Goal: Transaction & Acquisition: Purchase product/service

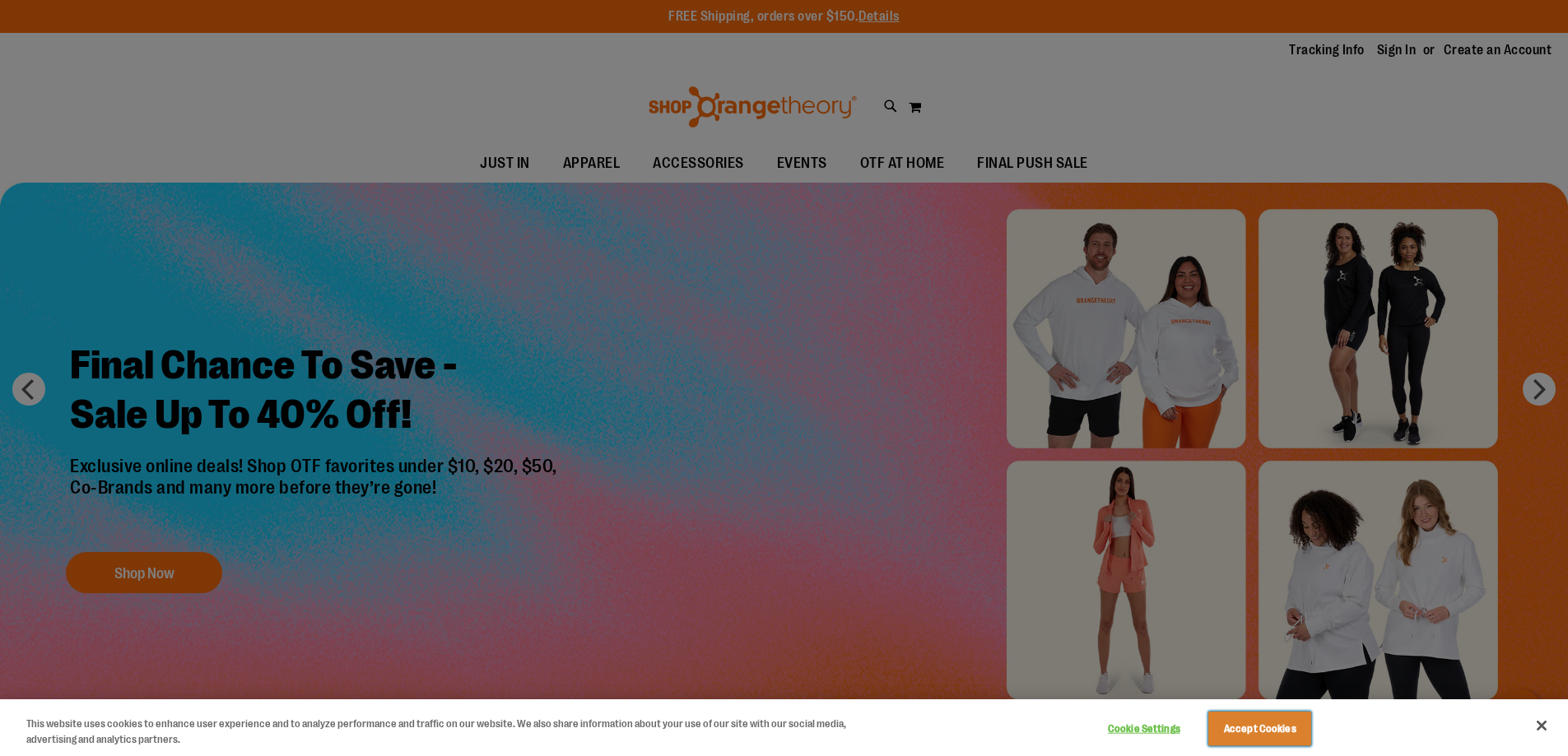
click at [1252, 739] on button "Accept Cookies" at bounding box center [1260, 729] width 103 height 35
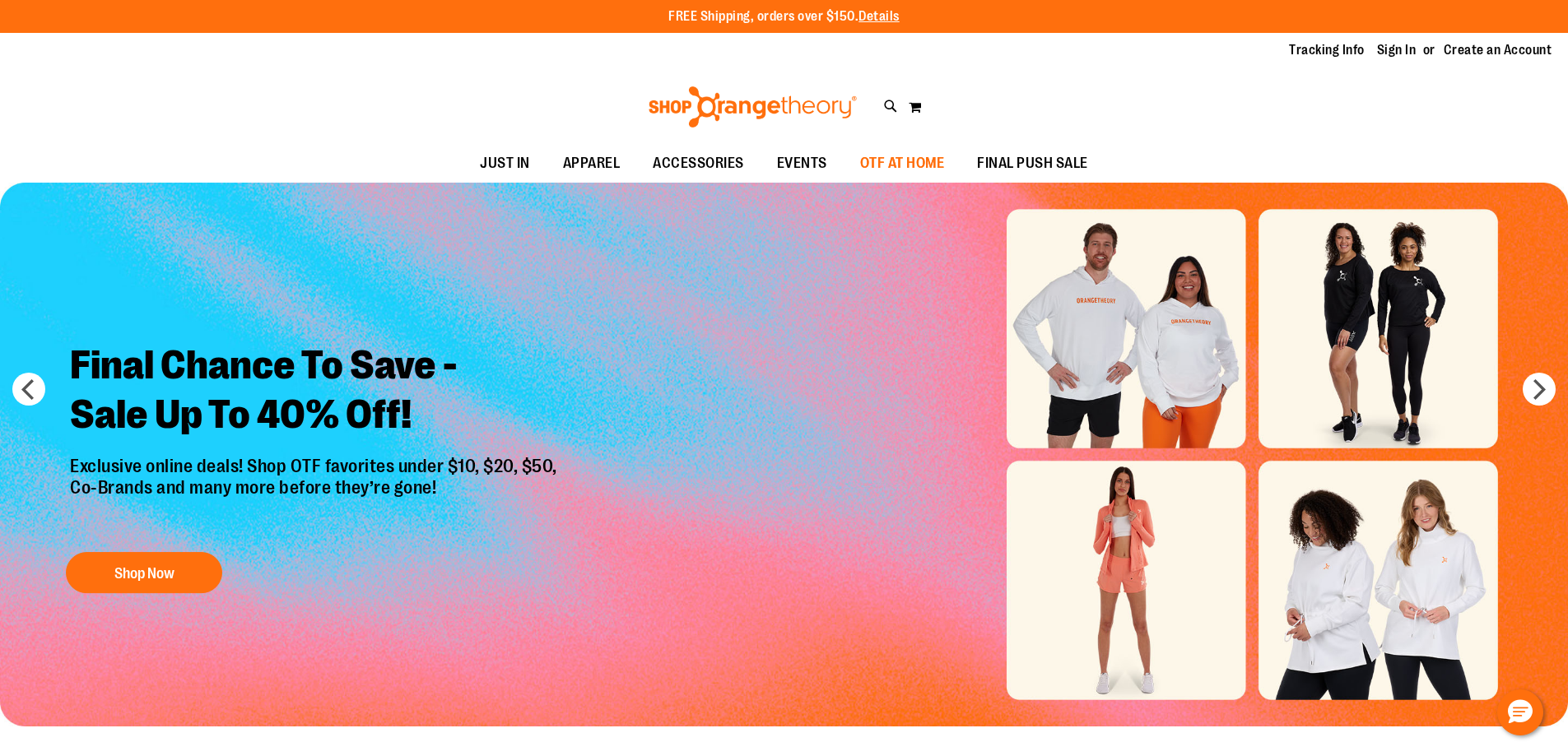
click at [914, 159] on span "OTF AT HOME" at bounding box center [902, 163] width 85 height 37
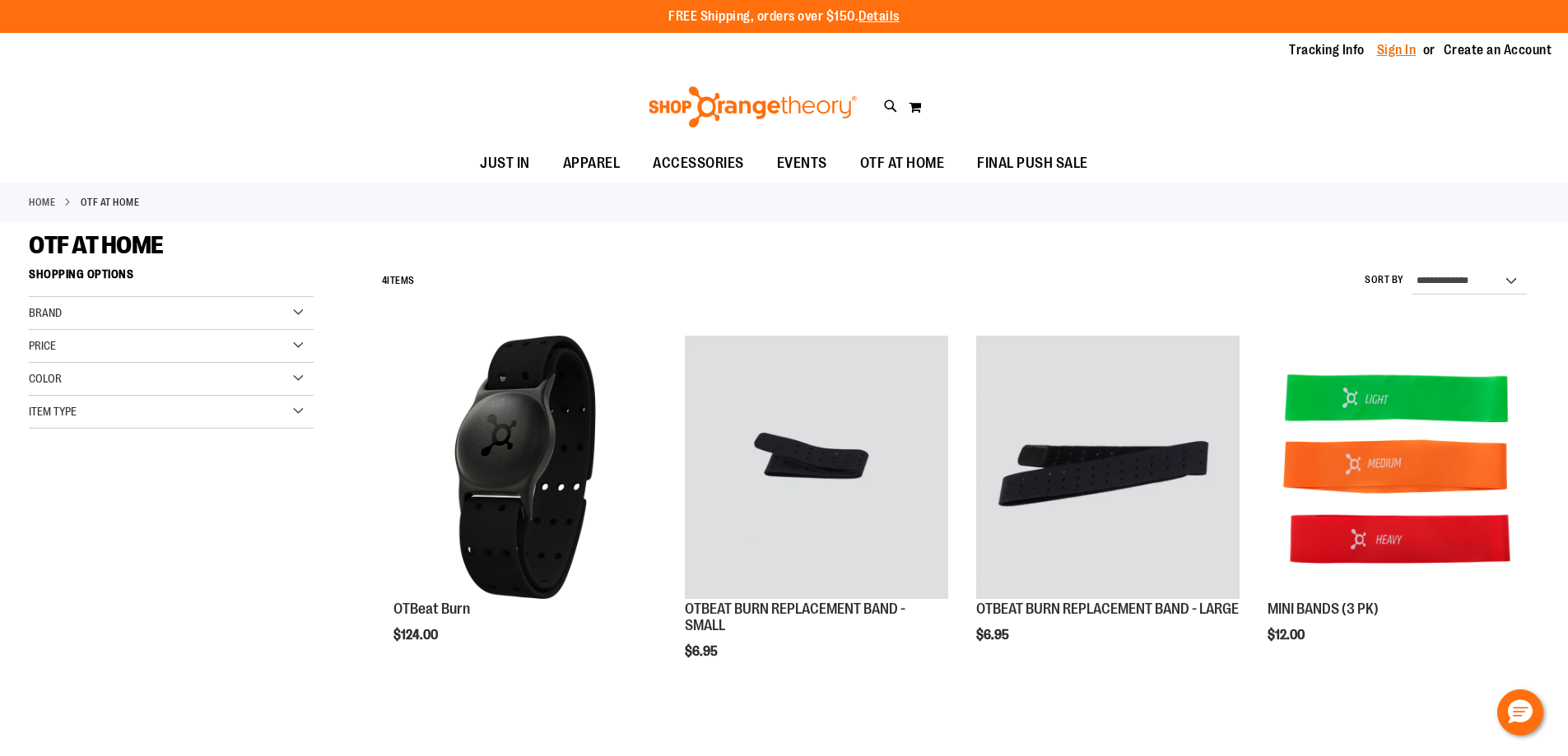
click at [1392, 53] on link "Sign In" at bounding box center [1396, 51] width 40 height 18
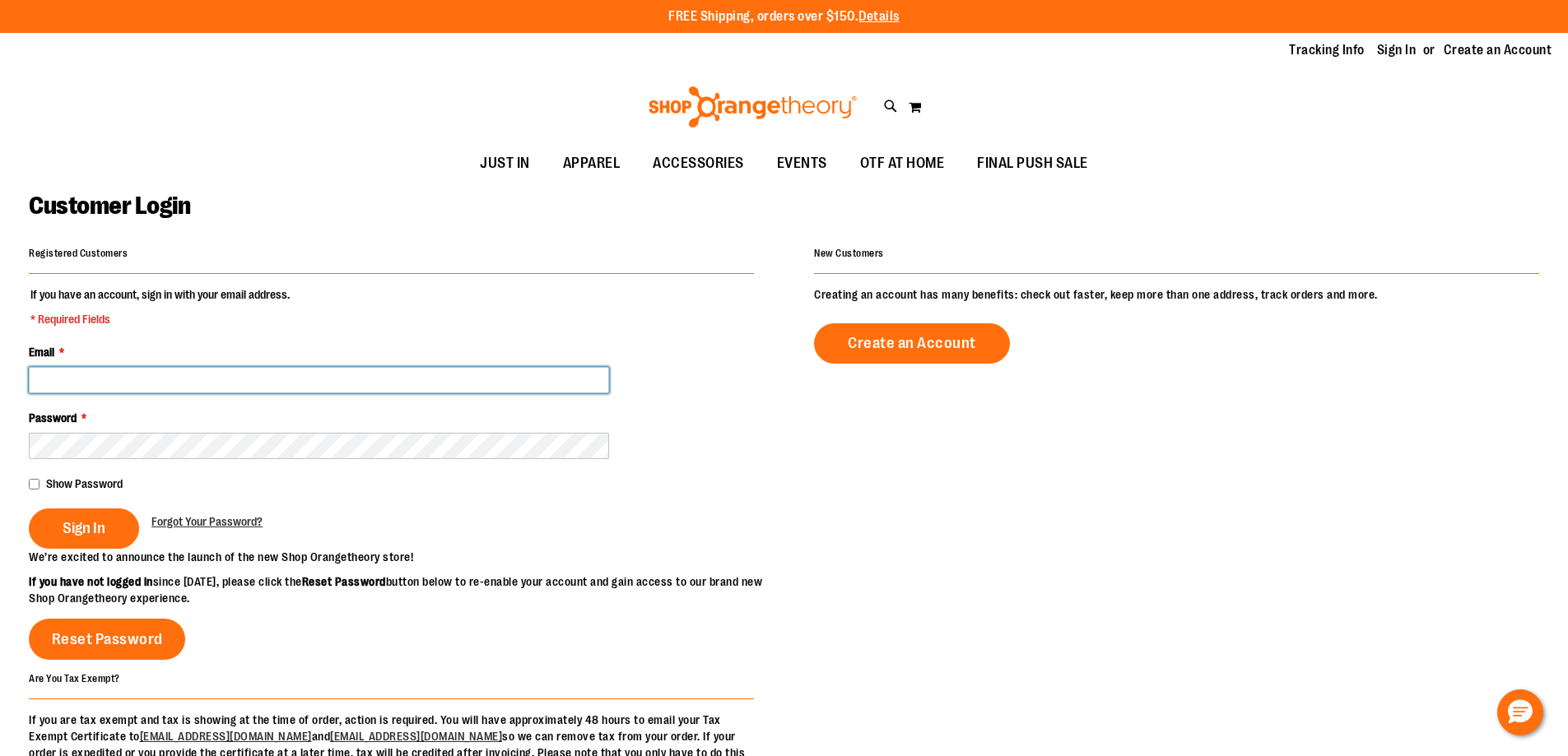
click at [110, 373] on input "Email *" at bounding box center [319, 380] width 580 height 27
type input "**********"
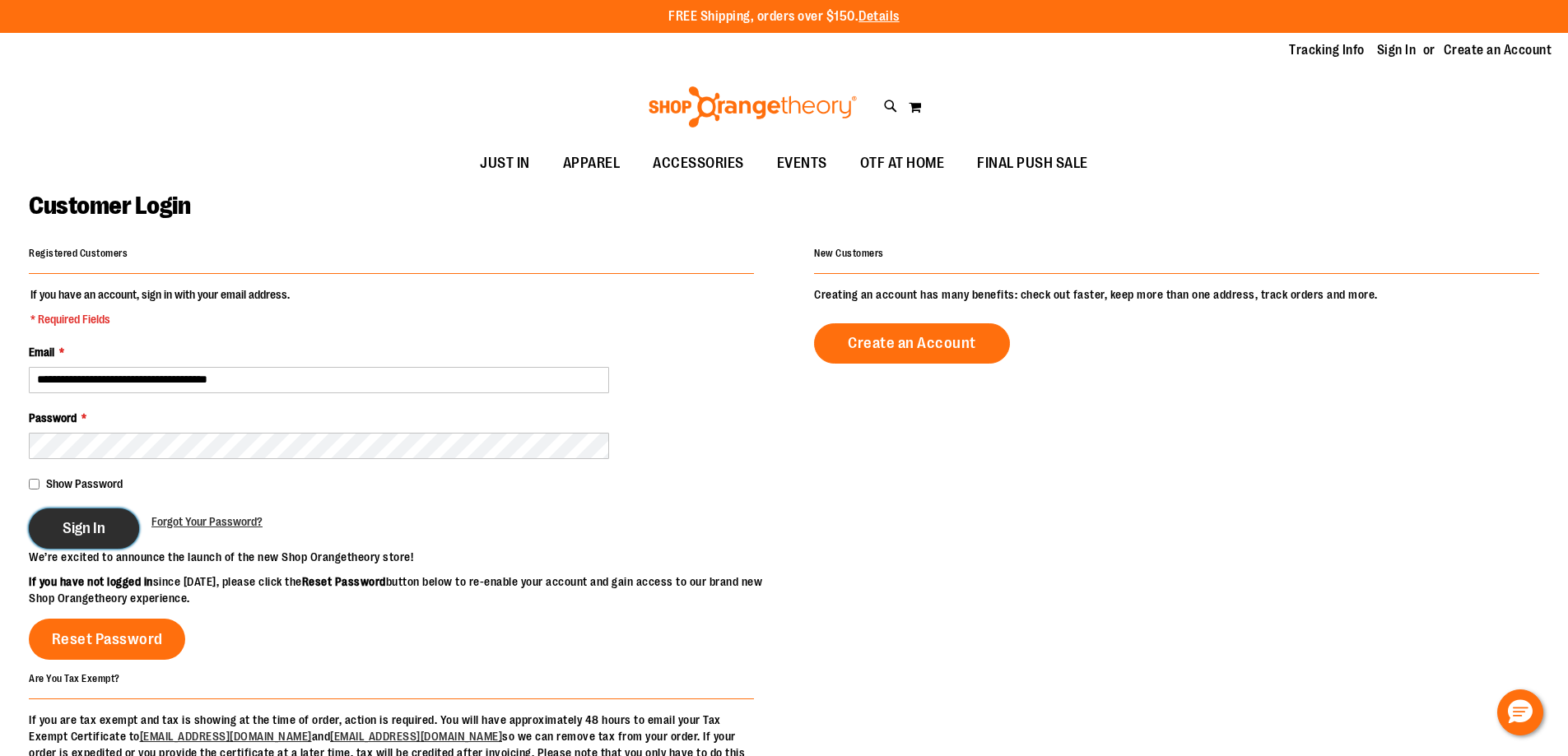
click at [70, 521] on span "Sign In" at bounding box center [84, 529] width 42 height 18
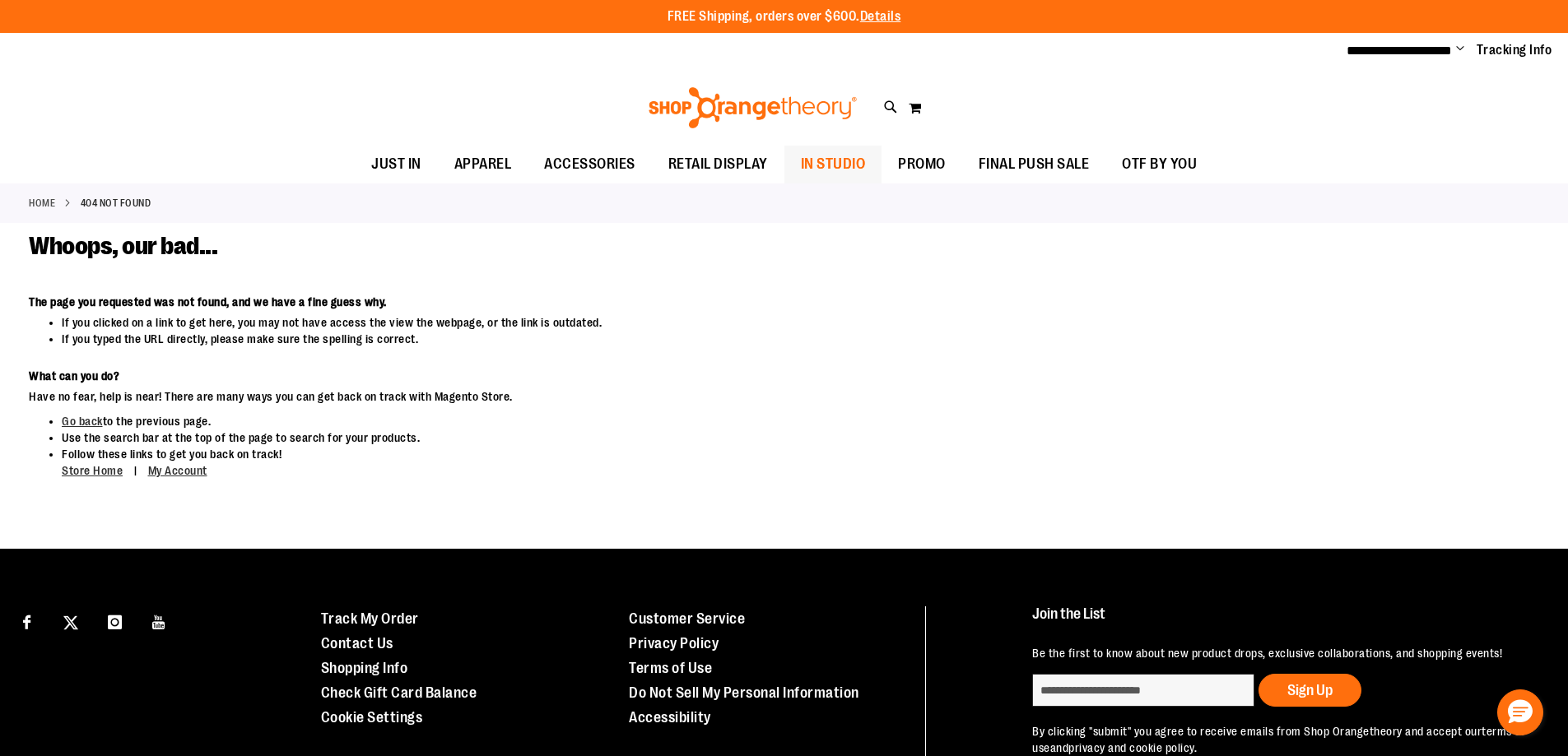
click at [826, 167] on span "IN STUDIO" at bounding box center [833, 164] width 65 height 37
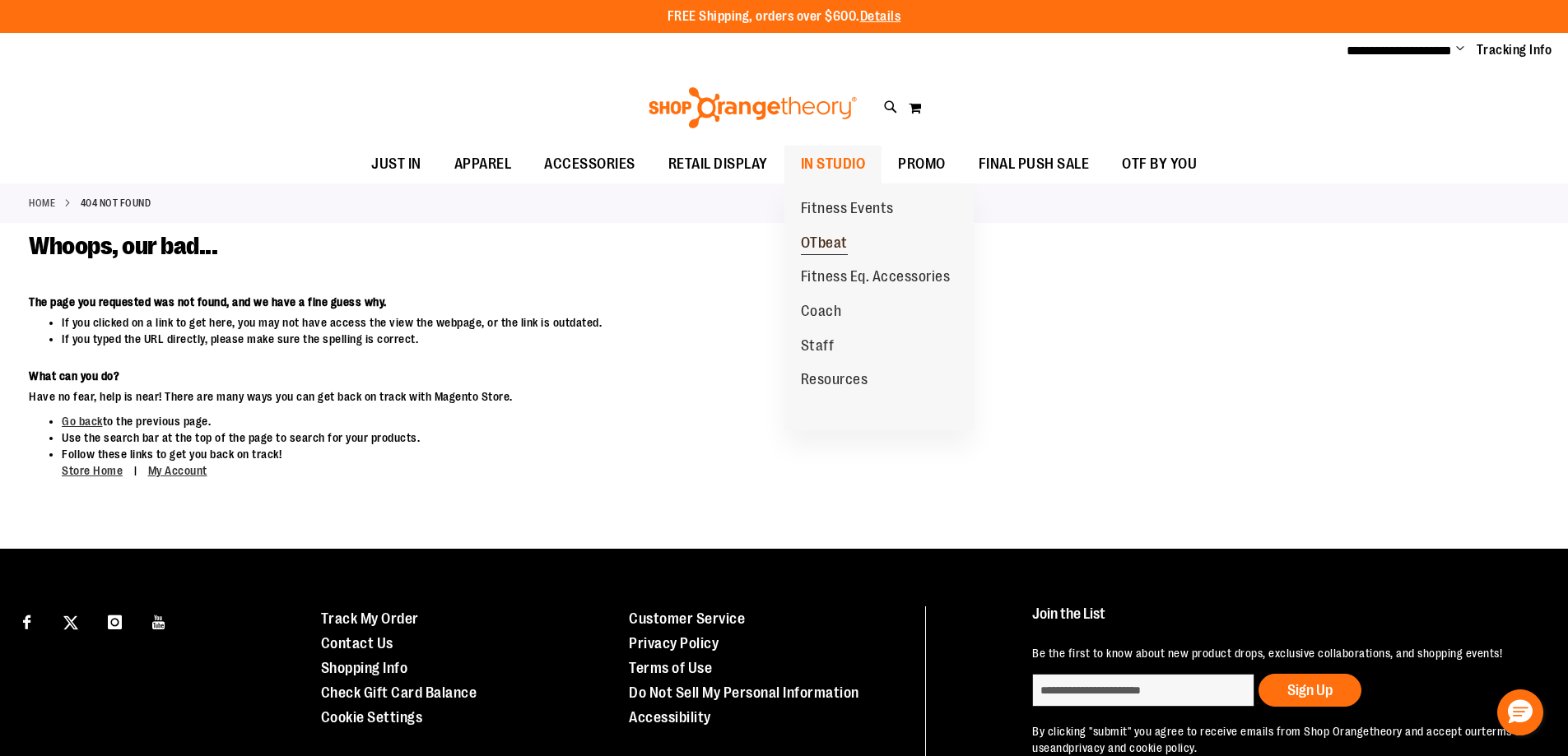
click at [798, 252] on link "OTbeat" at bounding box center [824, 244] width 80 height 35
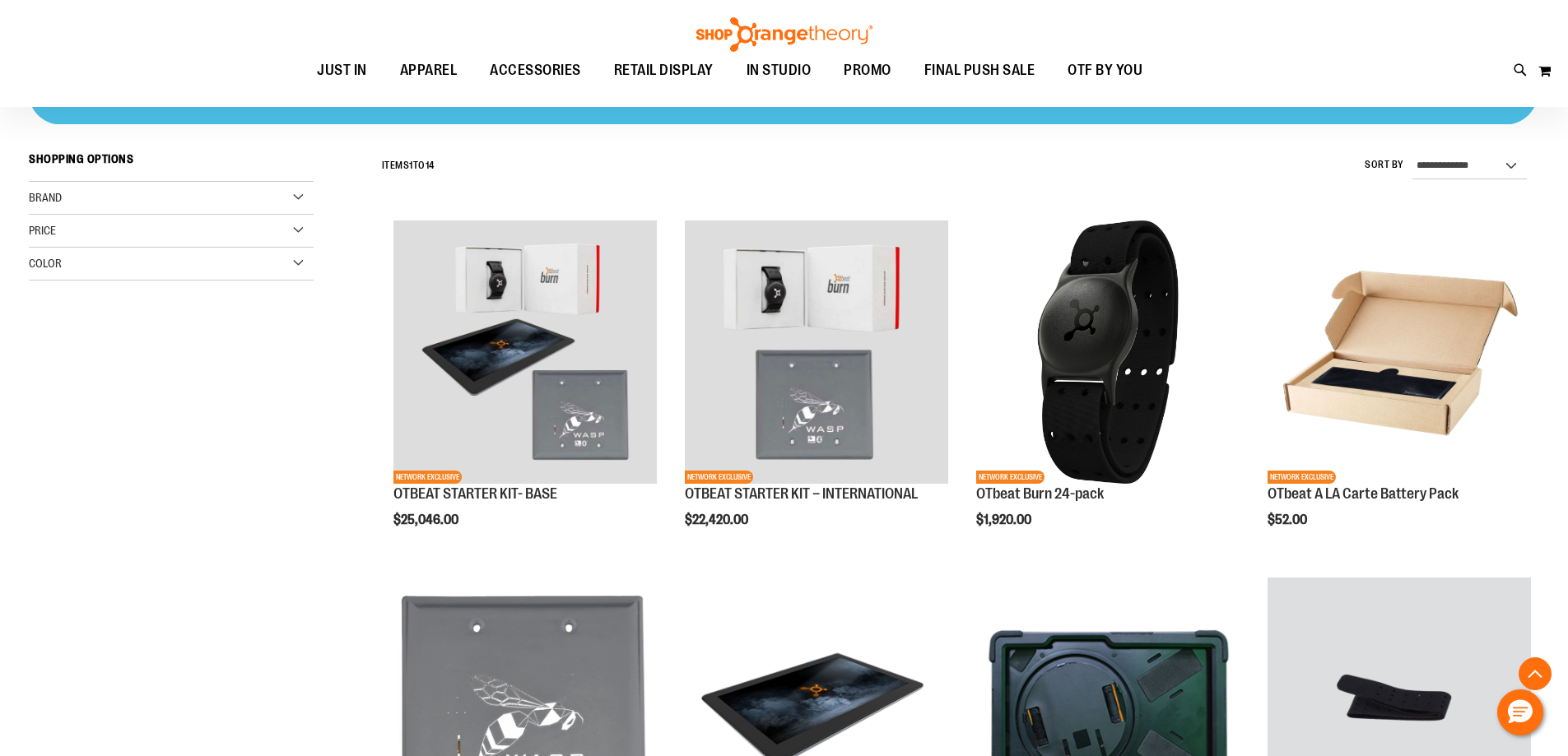
scroll to position [493, 0]
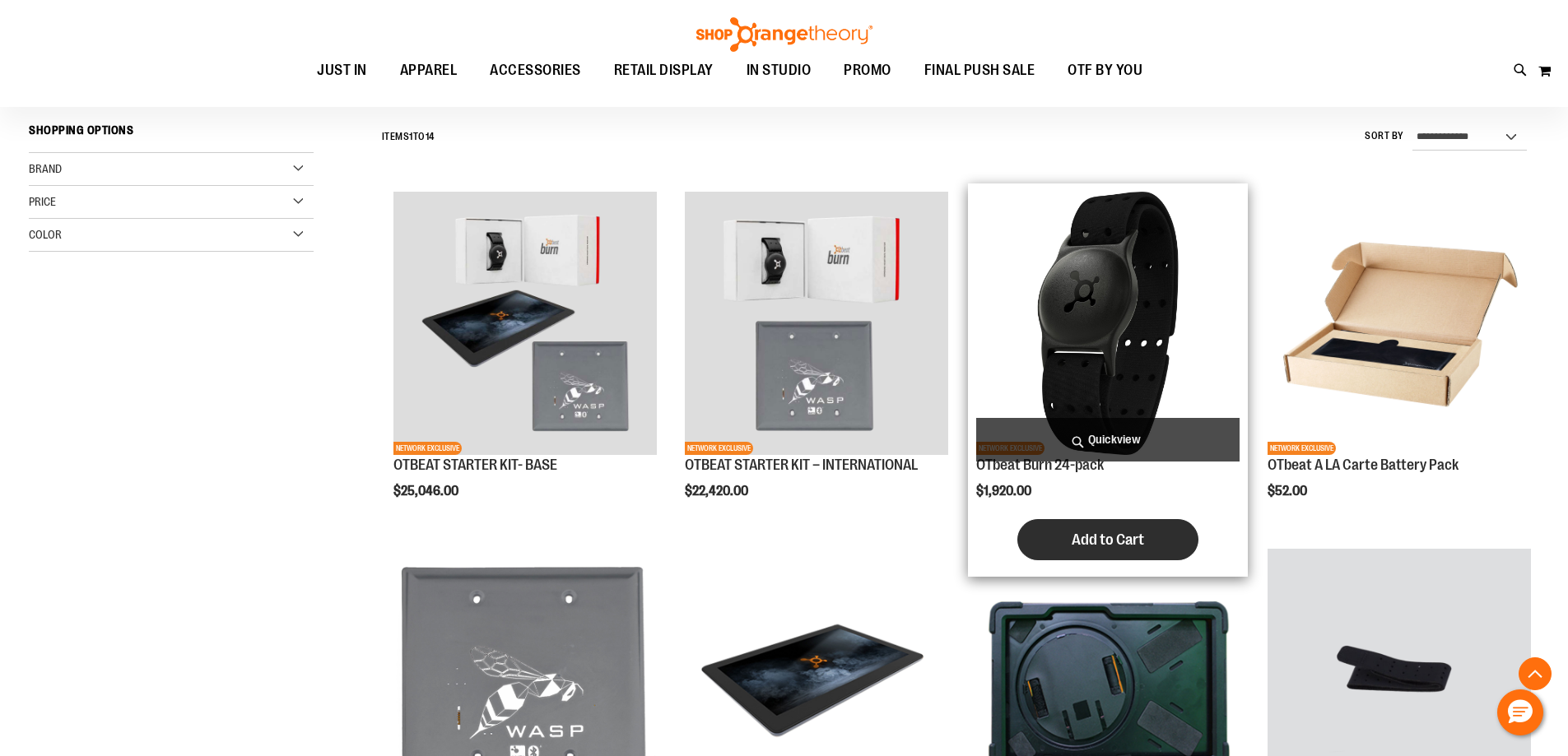
click at [1117, 540] on span "Add to Cart" at bounding box center [1108, 541] width 73 height 18
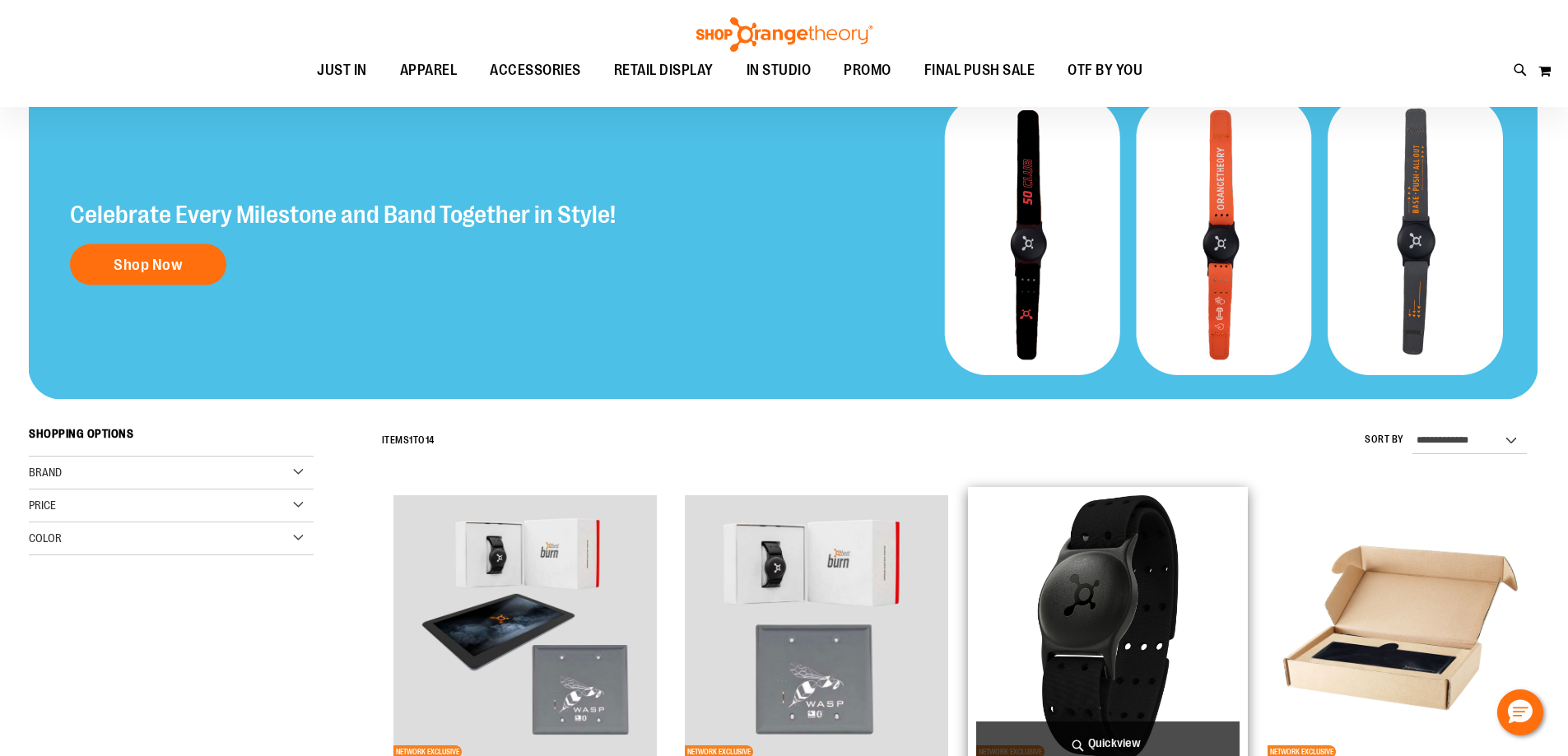
scroll to position [164, 0]
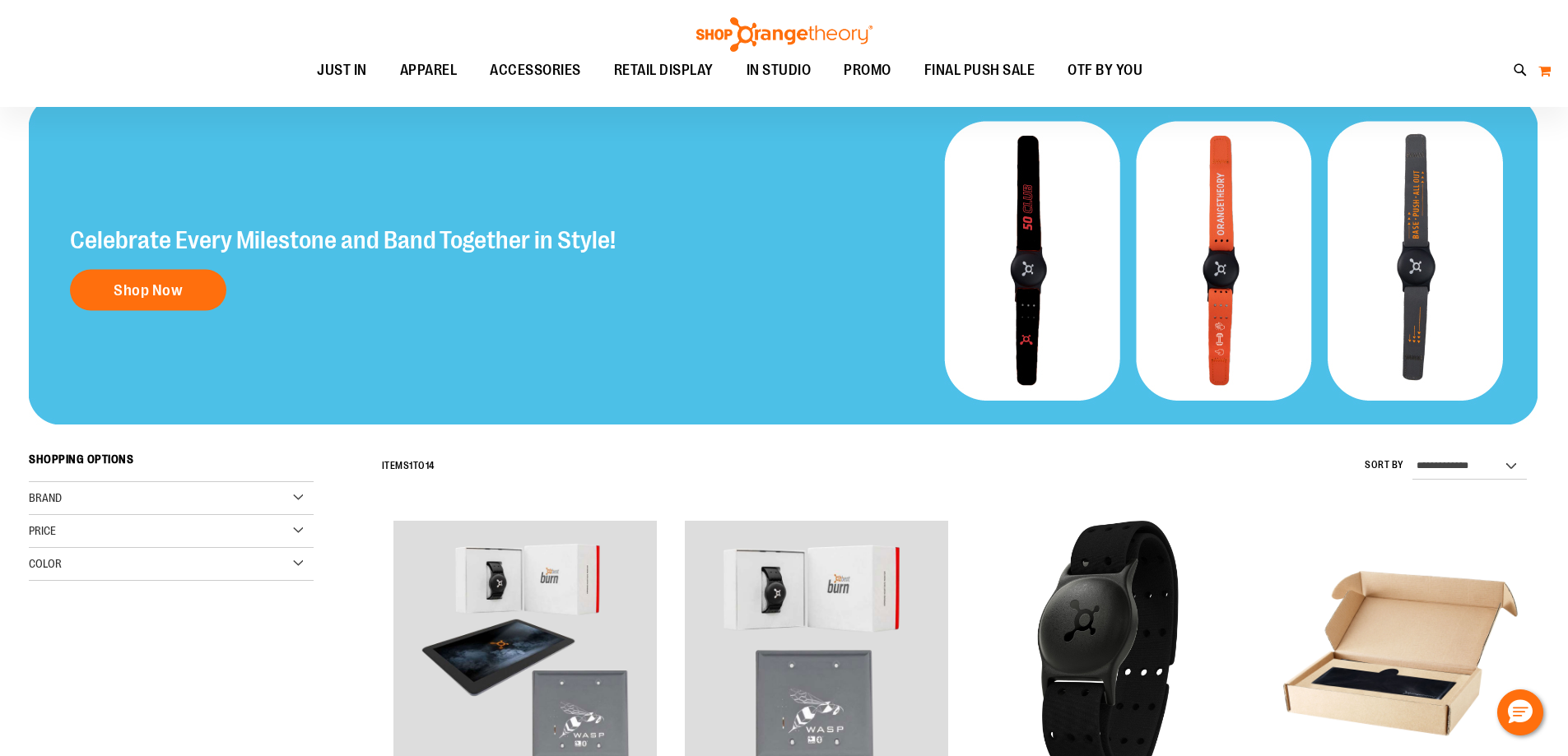
click at [1549, 66] on button "My Cart 0" at bounding box center [1544, 71] width 14 height 27
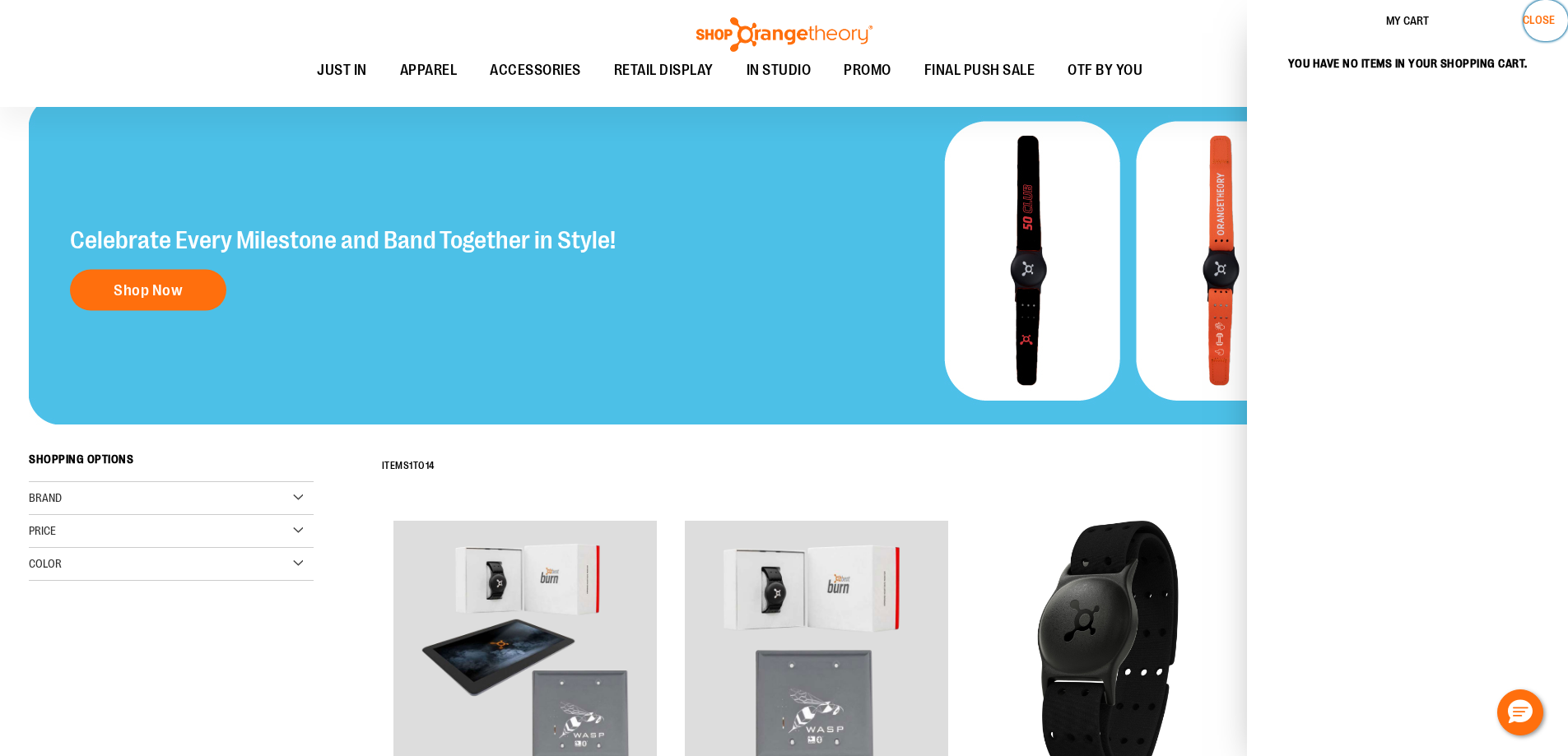
click at [1545, 19] on span "Close" at bounding box center [1539, 19] width 32 height 13
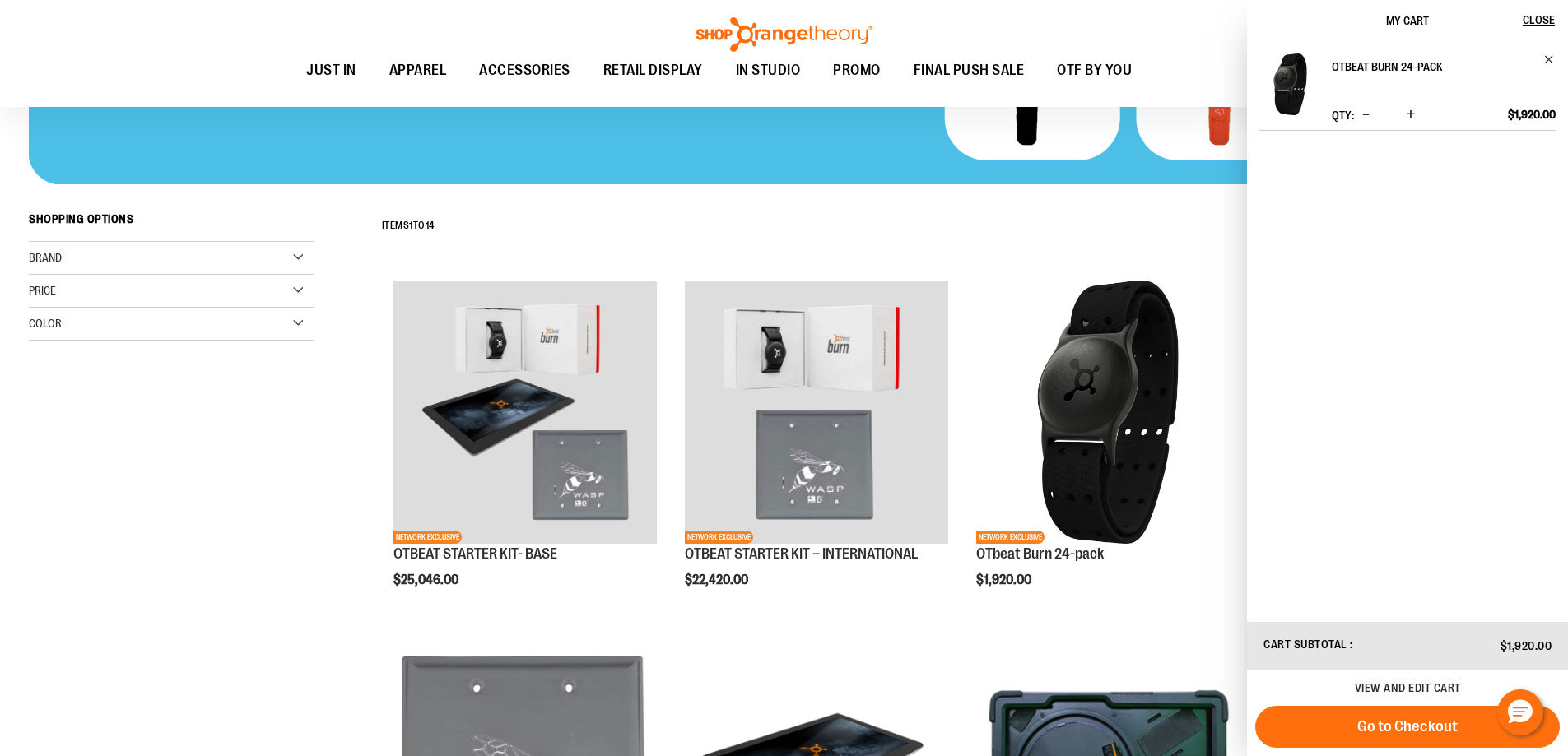
scroll to position [411, 0]
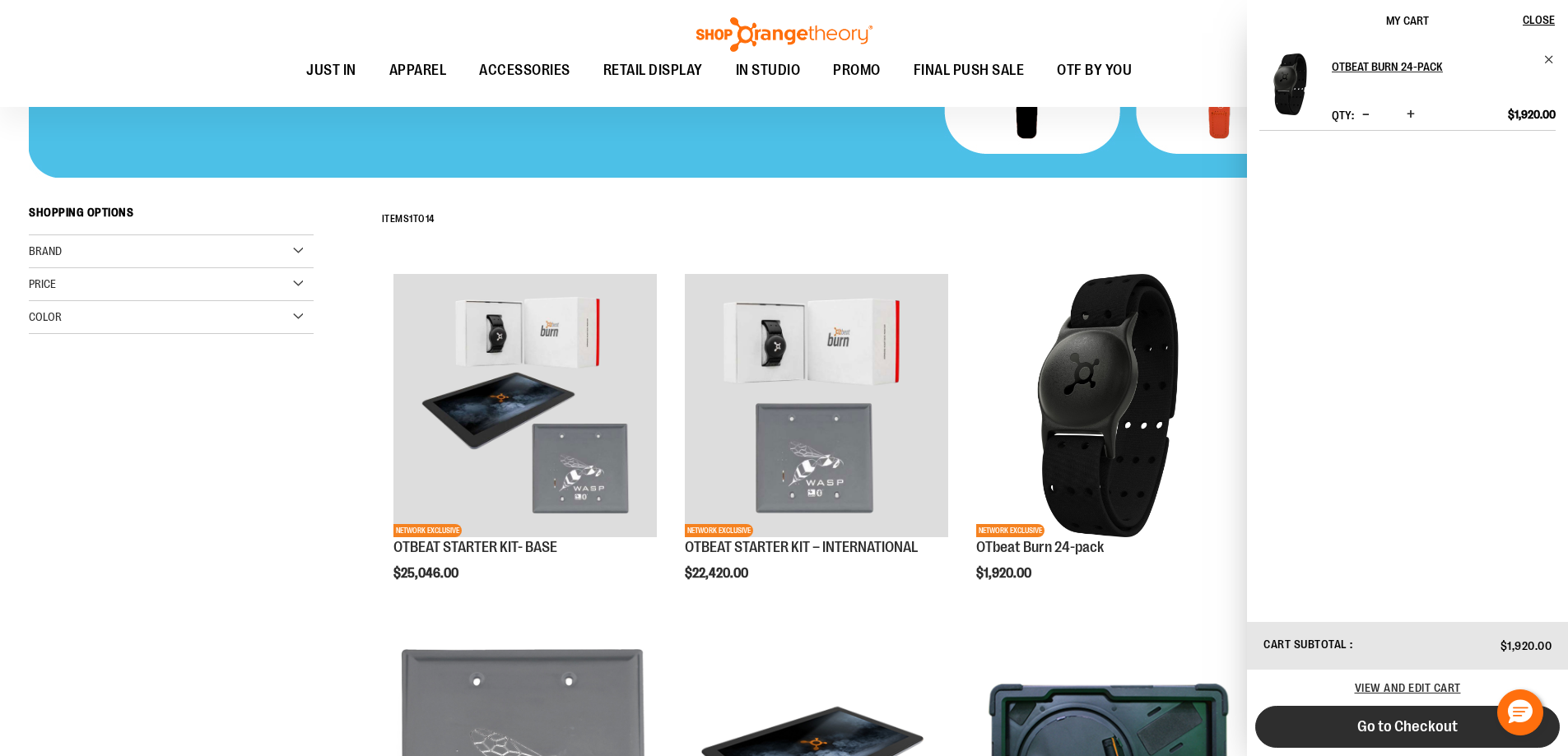
click at [1423, 732] on span "Go to Checkout" at bounding box center [1407, 727] width 100 height 18
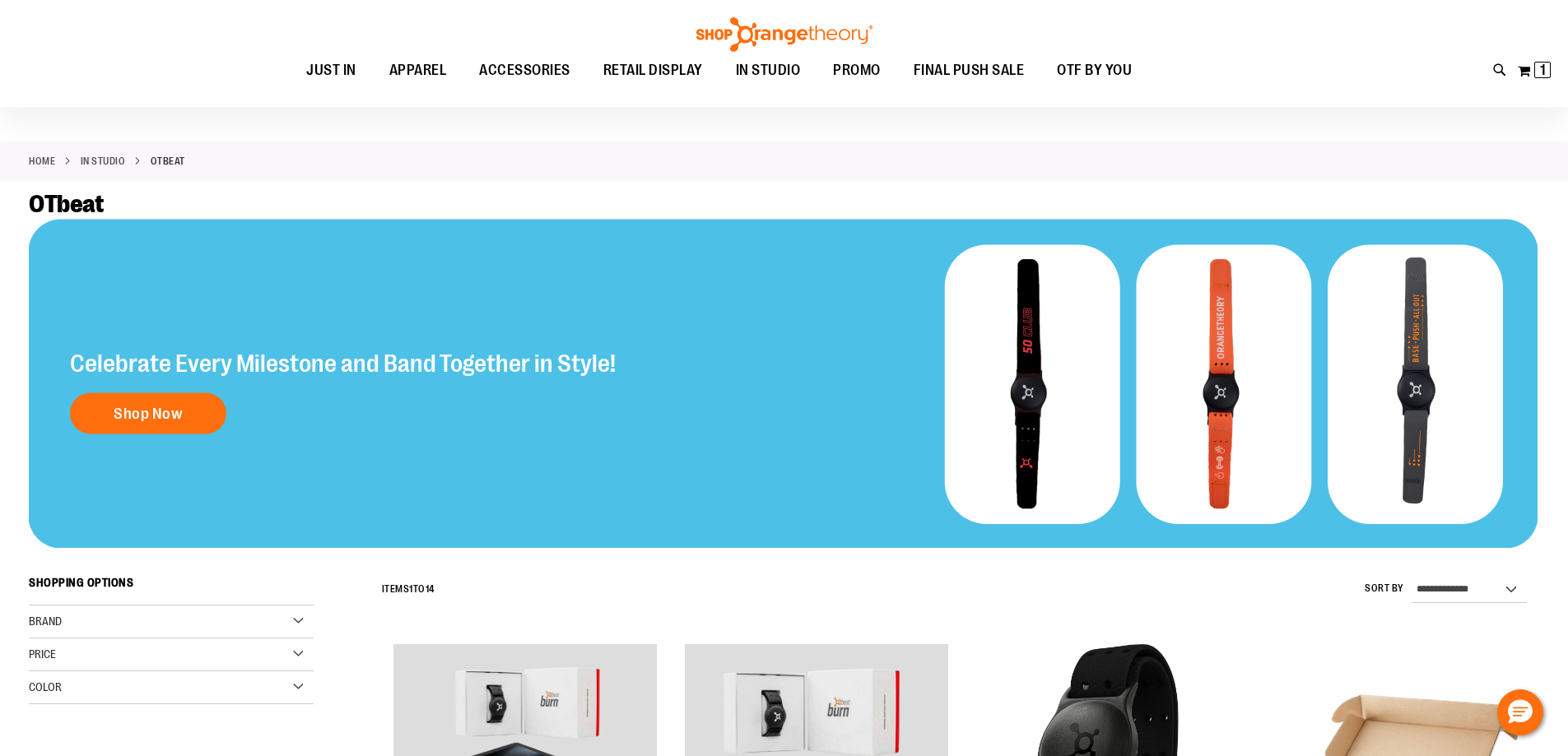
scroll to position [0, 0]
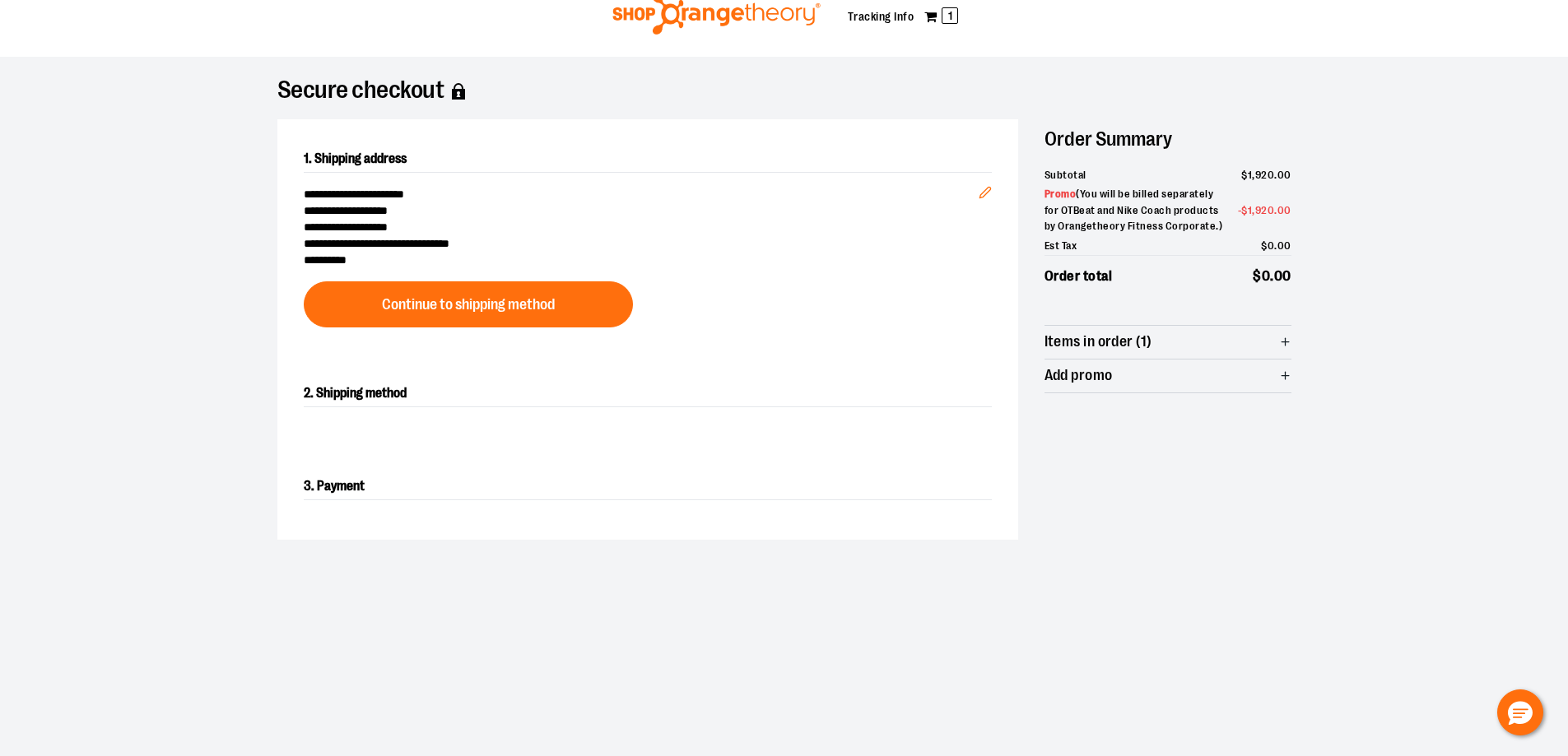
scroll to position [82, 0]
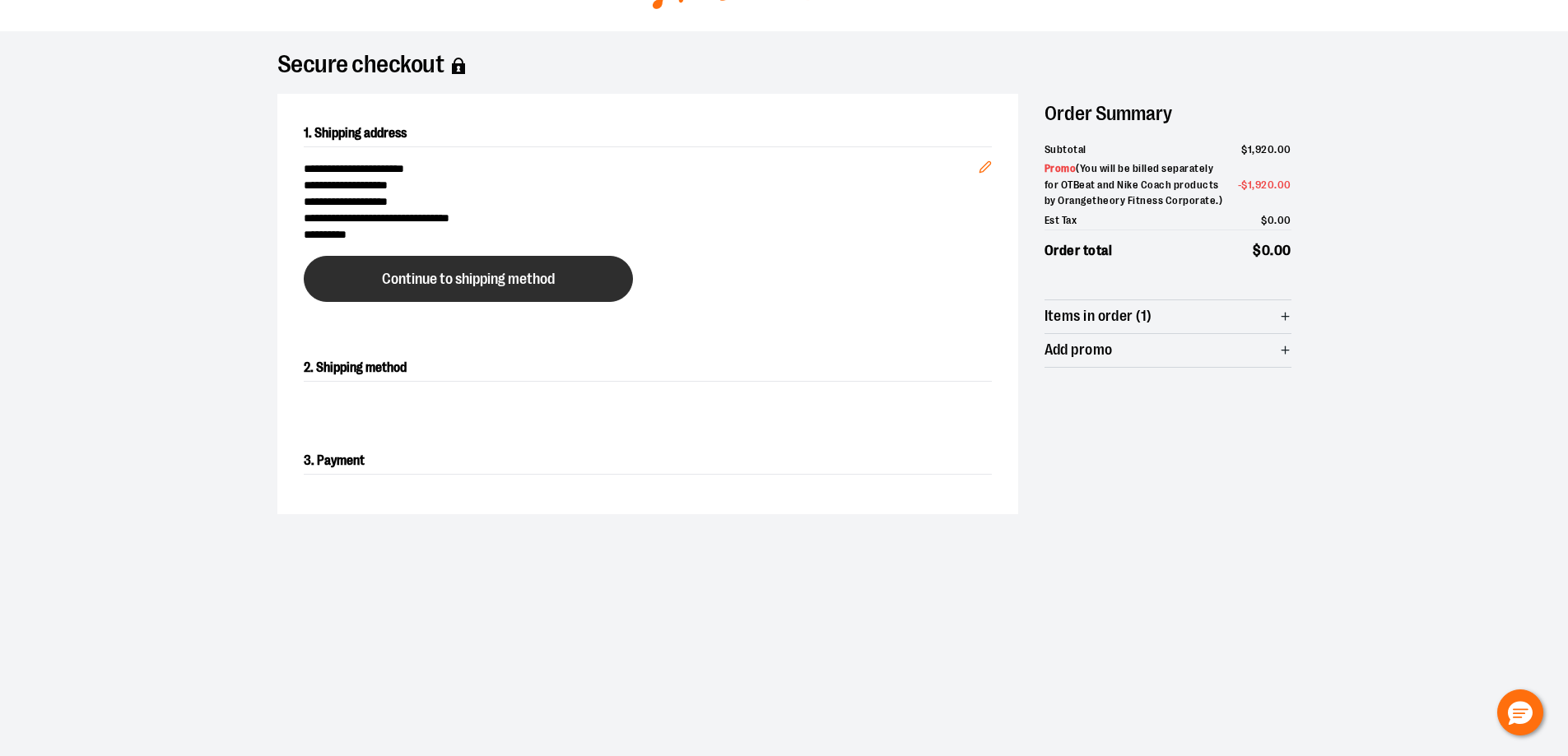
click at [577, 292] on button "Continue to shipping method" at bounding box center [469, 279] width 330 height 46
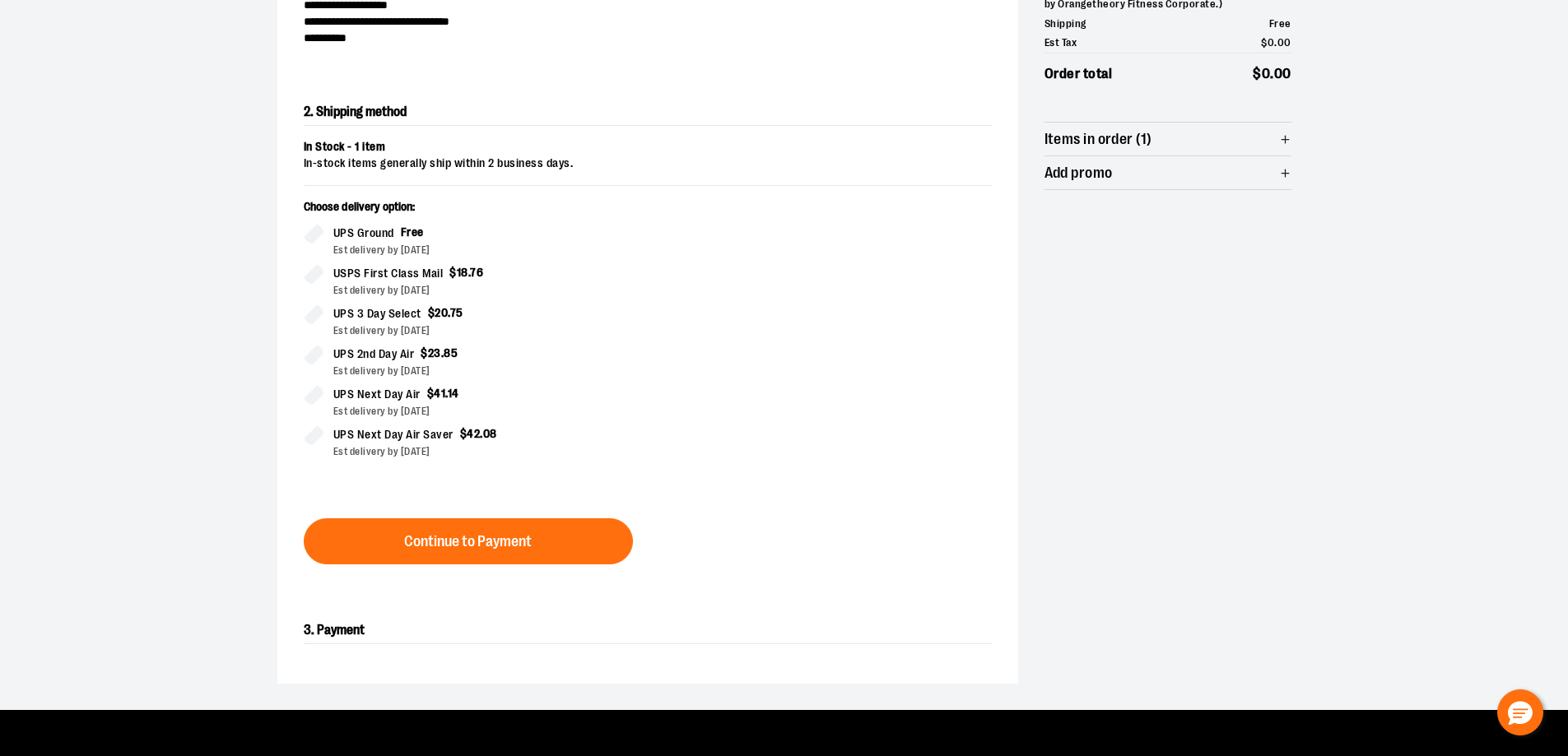
scroll to position [281, 0]
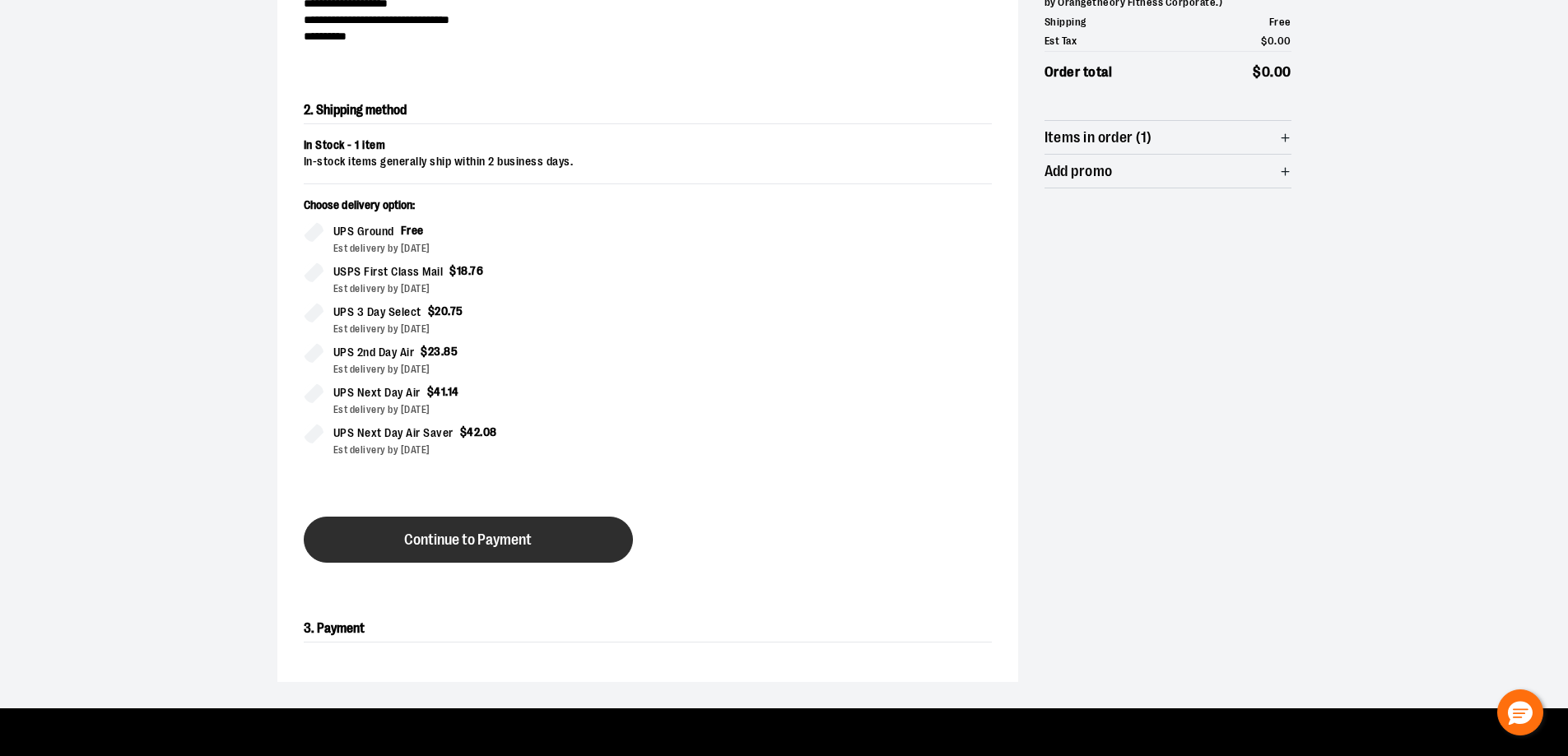
click at [392, 541] on button "Continue to Payment" at bounding box center [469, 540] width 330 height 46
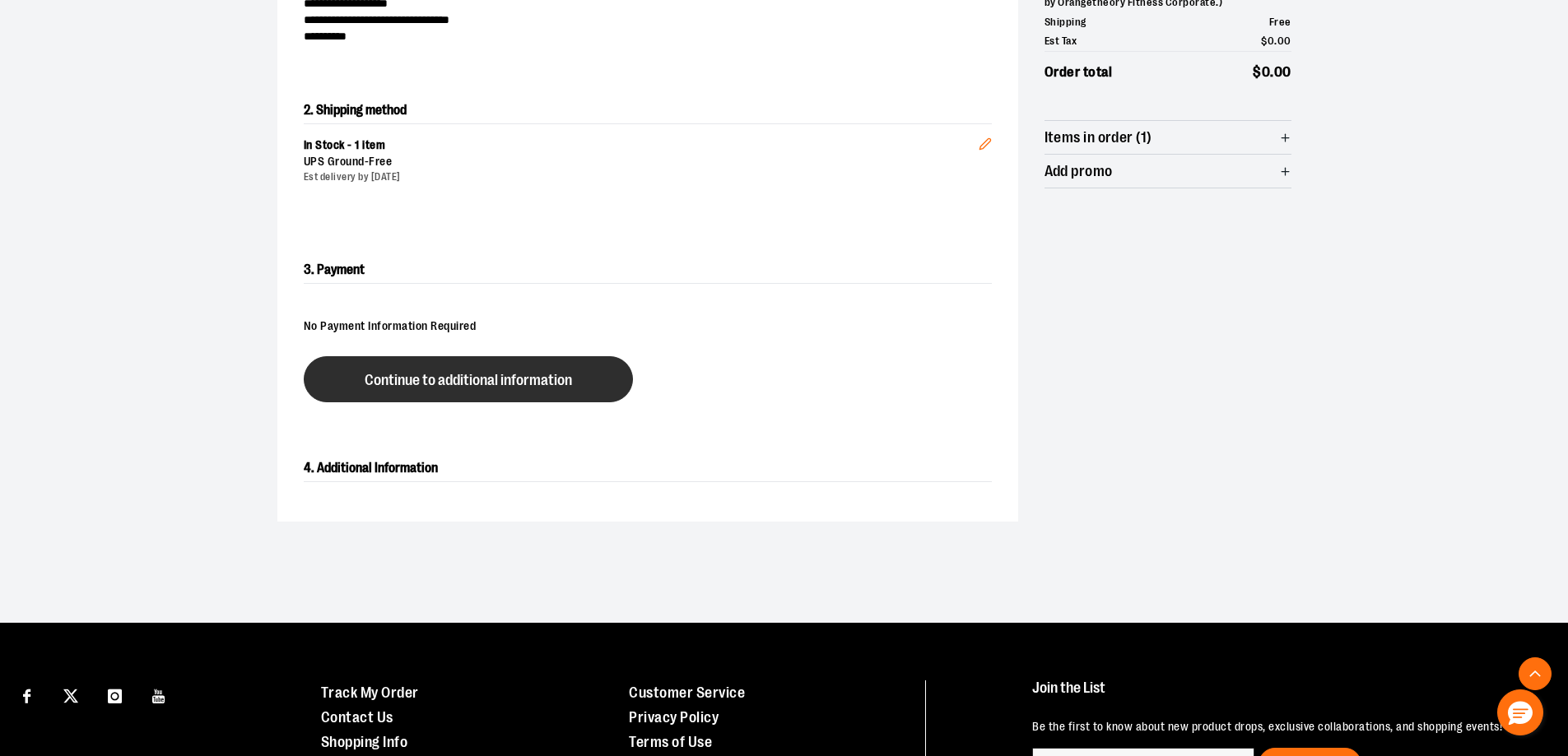
click at [446, 390] on button "Continue to additional information" at bounding box center [469, 379] width 330 height 46
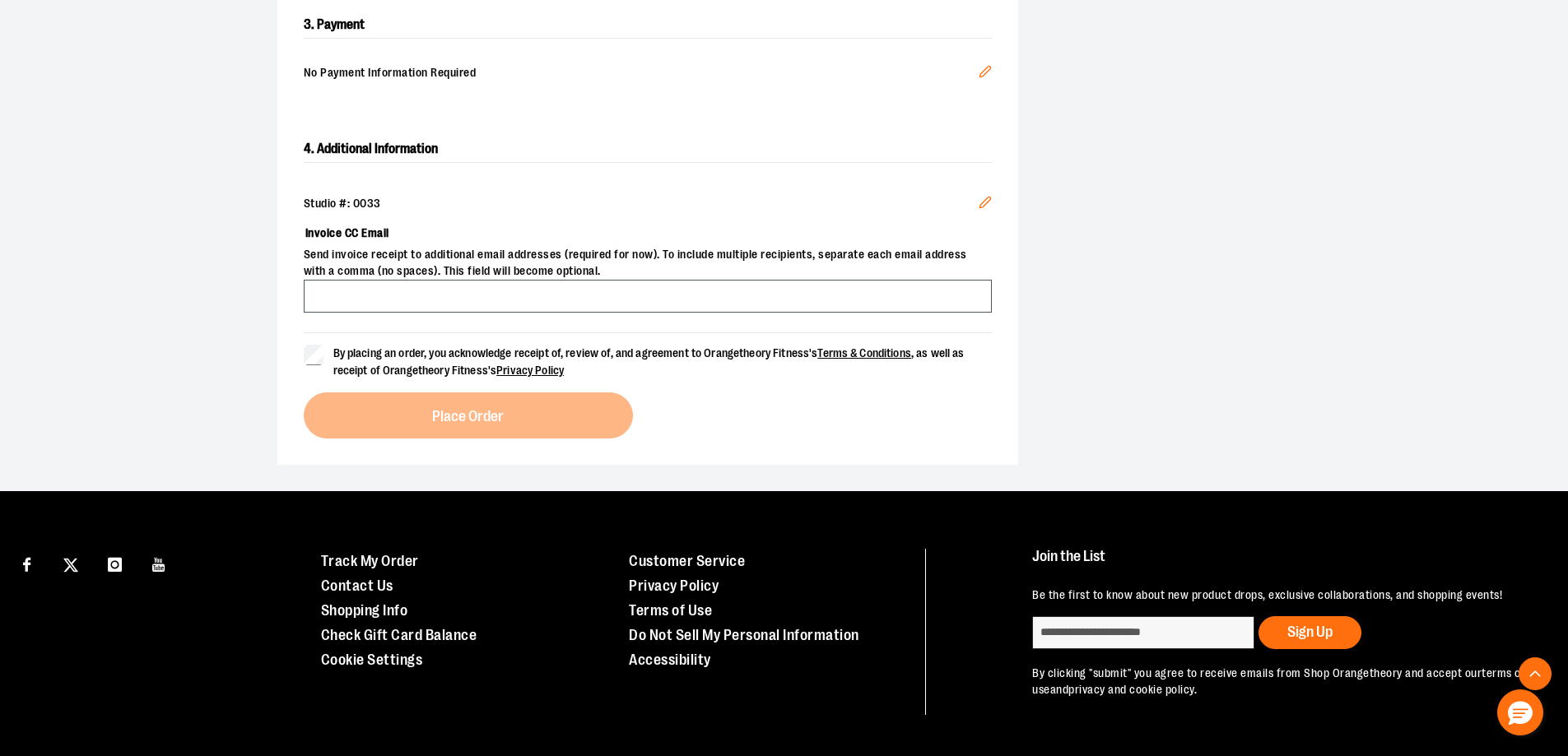
scroll to position [528, 0]
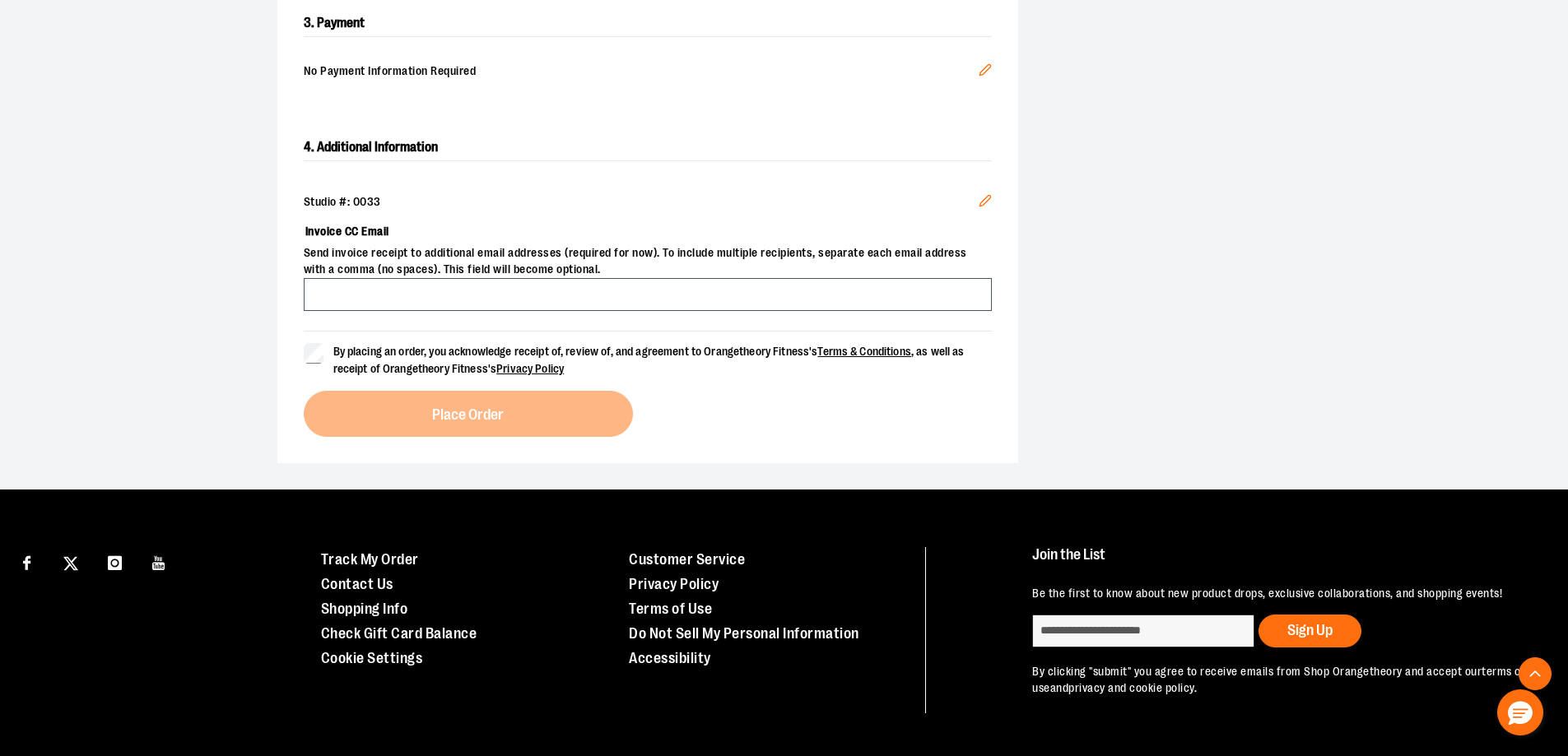
click at [385, 273] on span "Send invoice receipt to additional email addresses (required for now). To inclu…" at bounding box center [647, 262] width 688 height 33
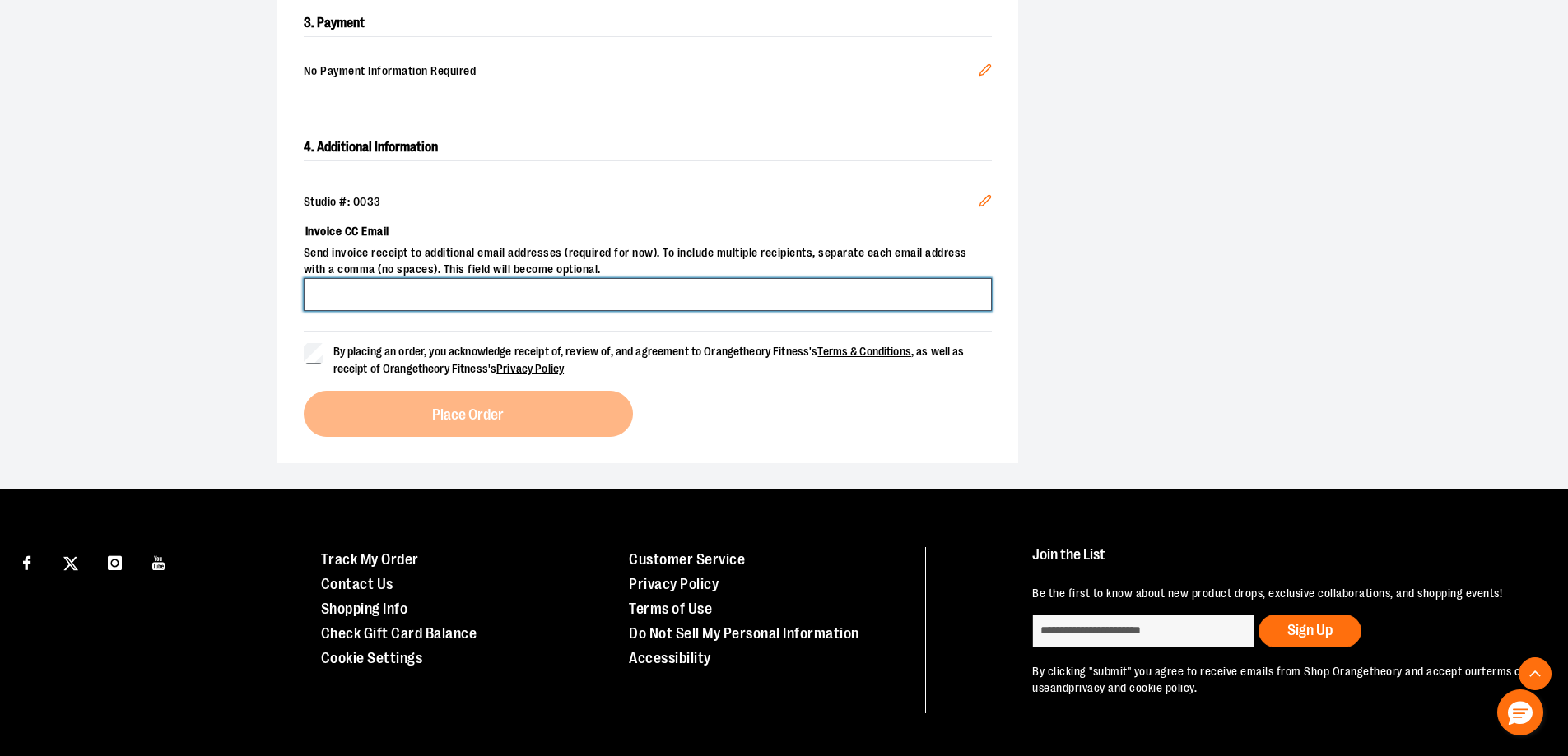
click at [376, 291] on input "Invoice CC Email" at bounding box center [647, 295] width 688 height 33
drag, startPoint x: 422, startPoint y: 297, endPoint x: 542, endPoint y: 295, distance: 120.0
click at [542, 295] on input "**********" at bounding box center [647, 295] width 688 height 33
click at [741, 290] on input "**********" at bounding box center [647, 295] width 688 height 33
paste input "**********"
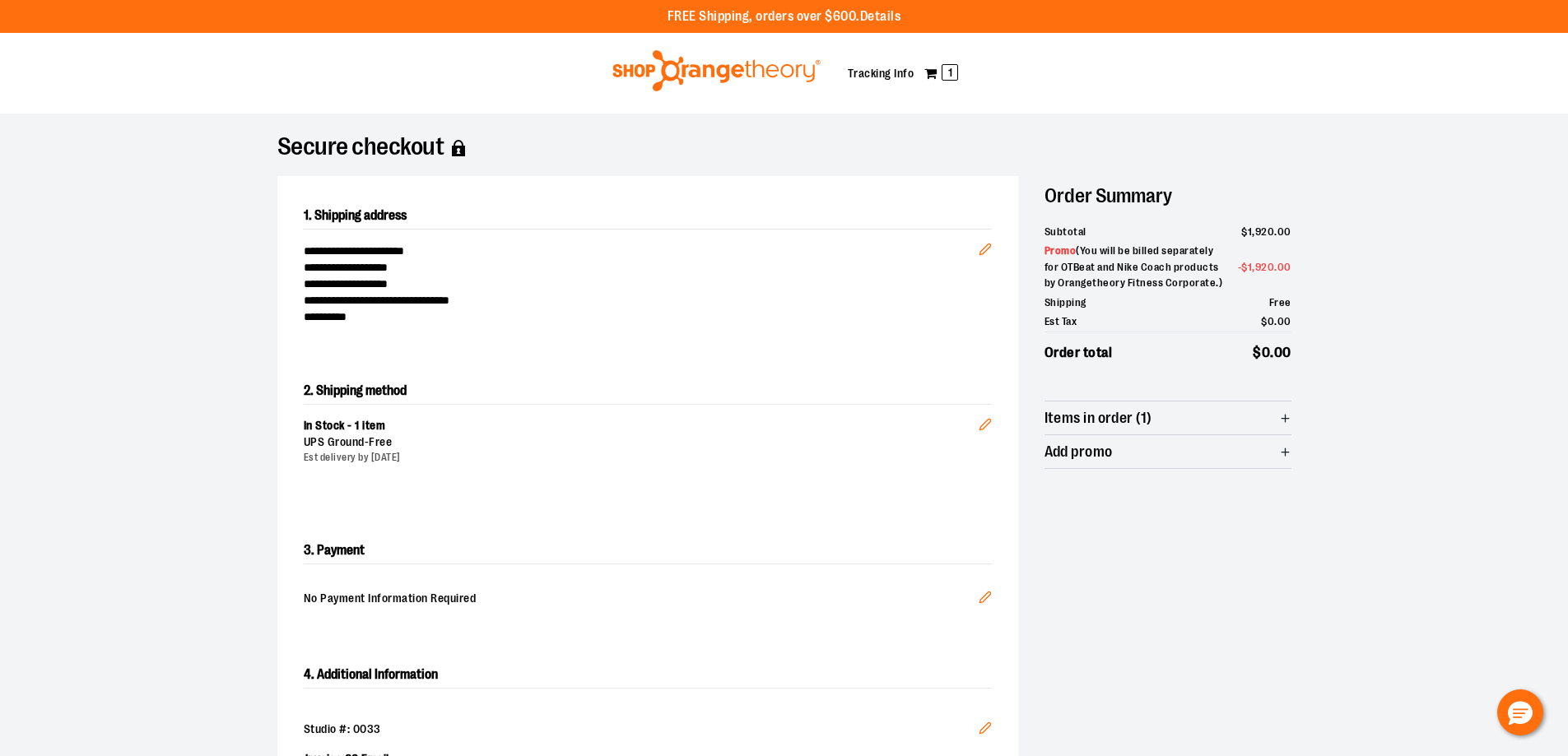
scroll to position [494, 0]
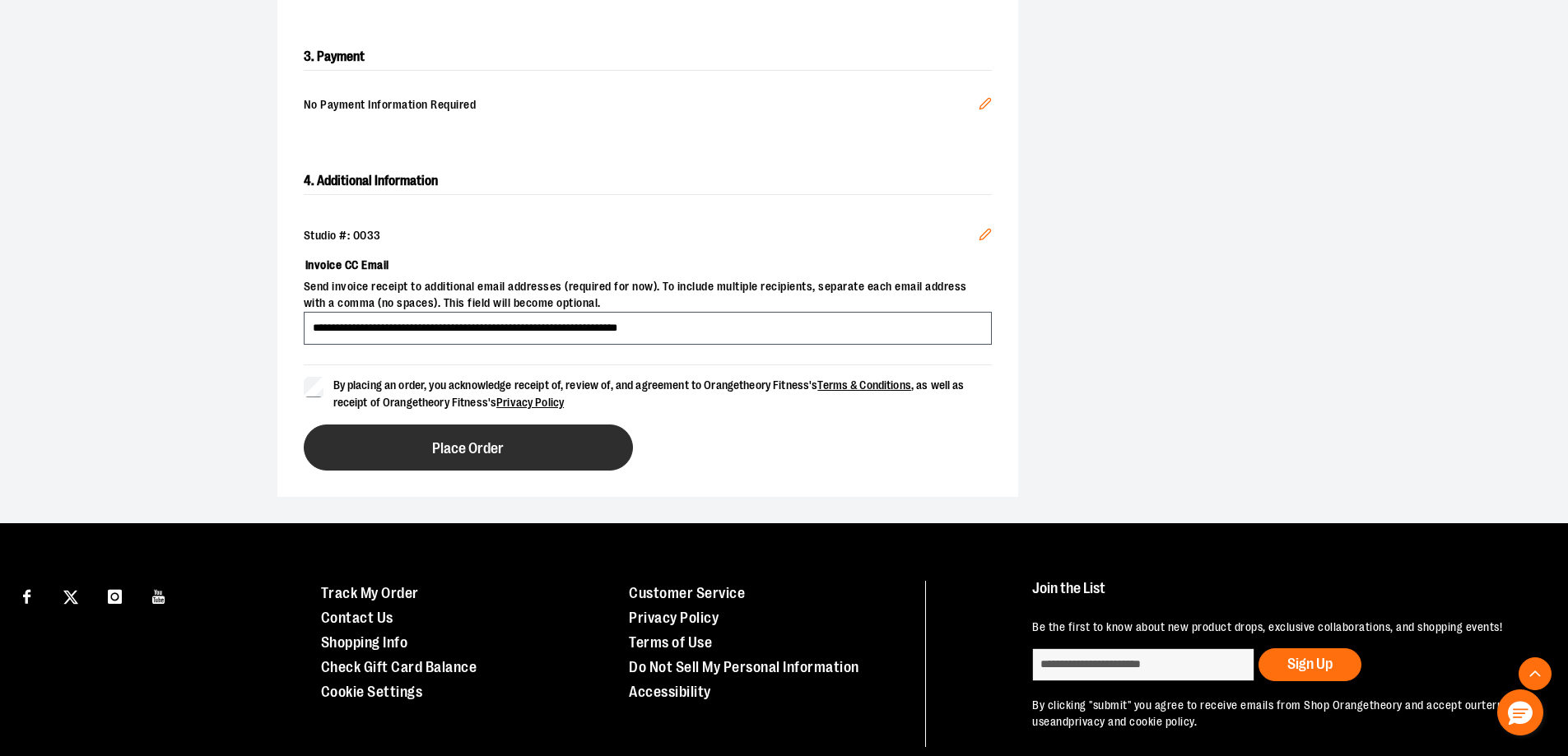
click at [463, 461] on button "Place Order" at bounding box center [469, 448] width 330 height 46
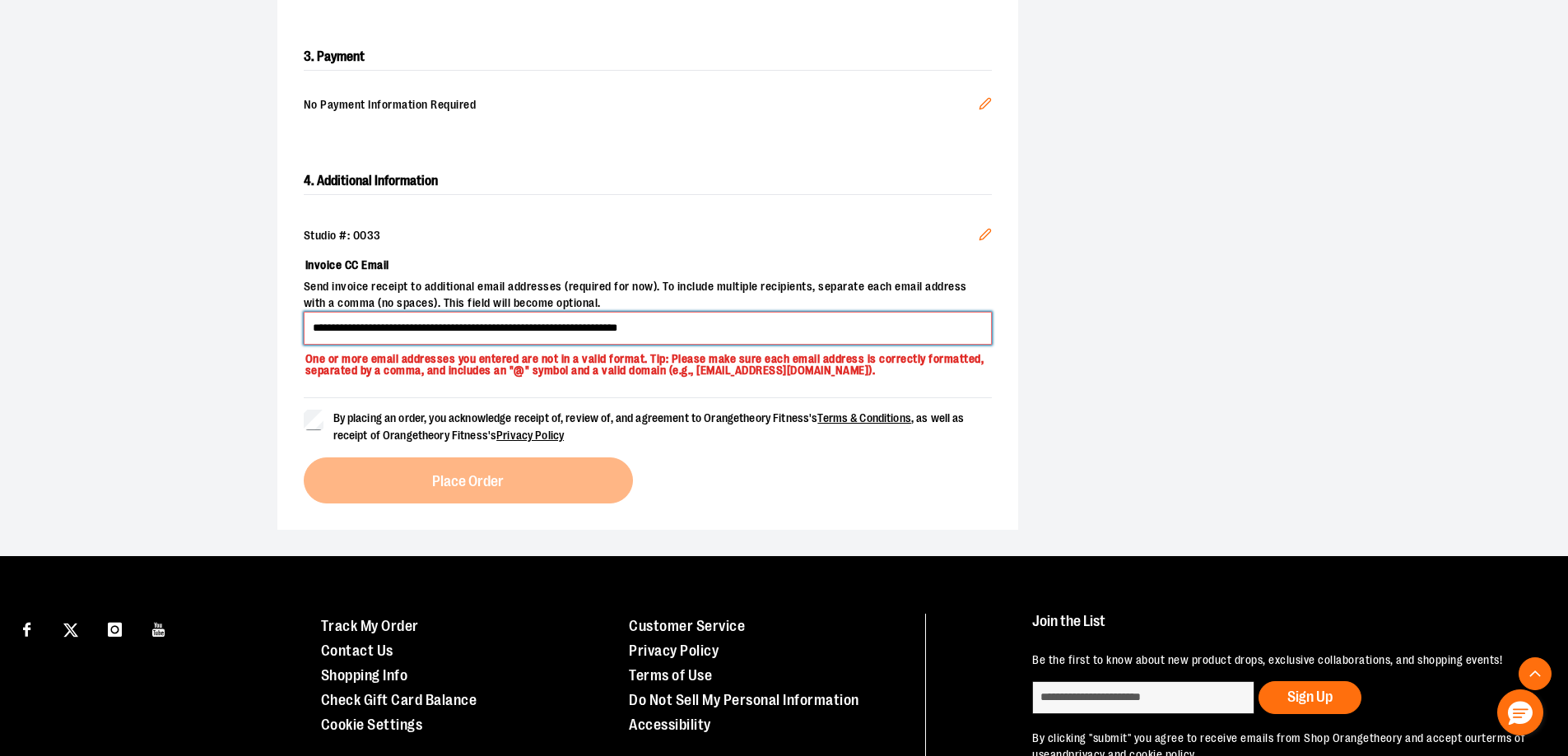
click at [547, 328] on input "**********" at bounding box center [647, 329] width 688 height 33
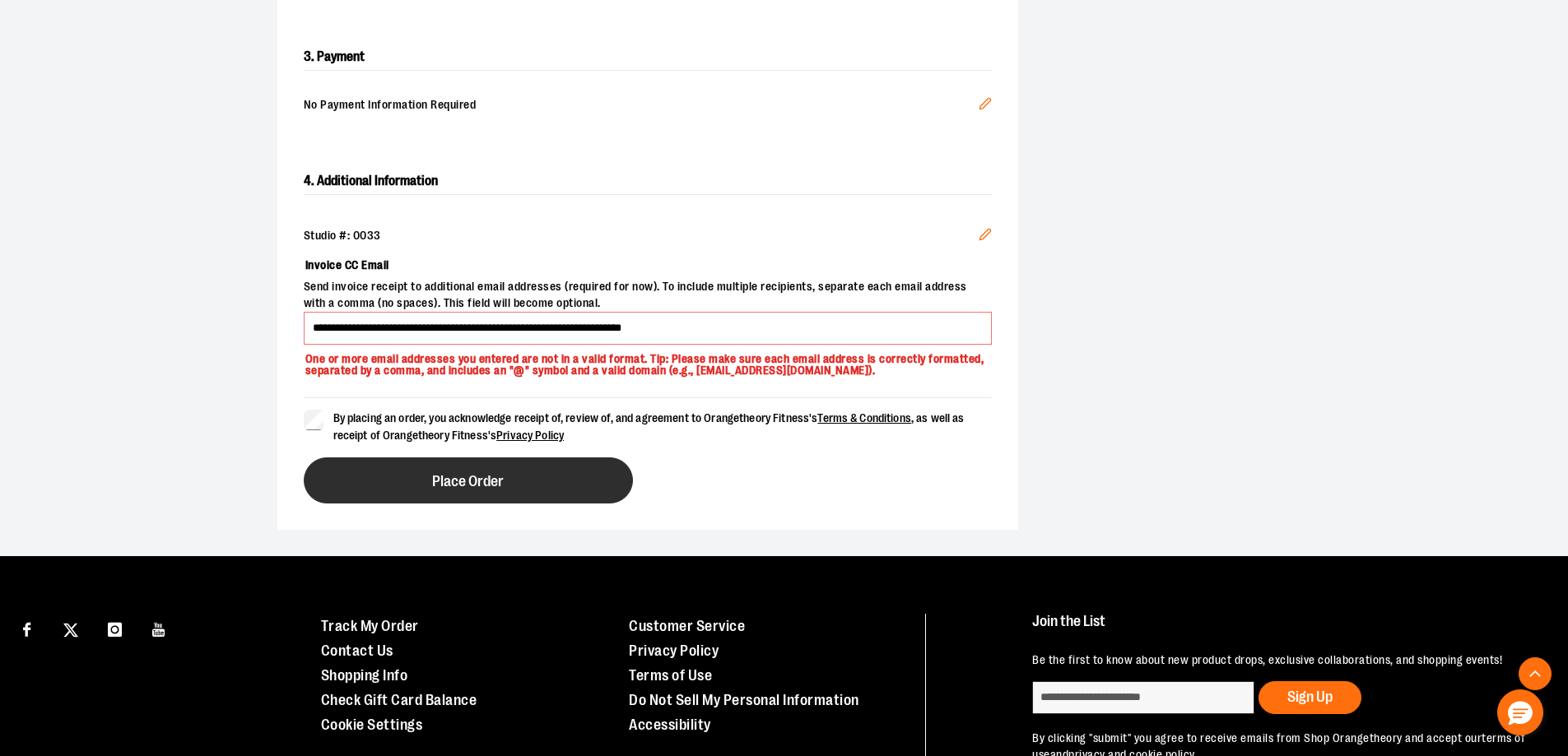
click at [401, 479] on button "Place Order" at bounding box center [469, 481] width 330 height 46
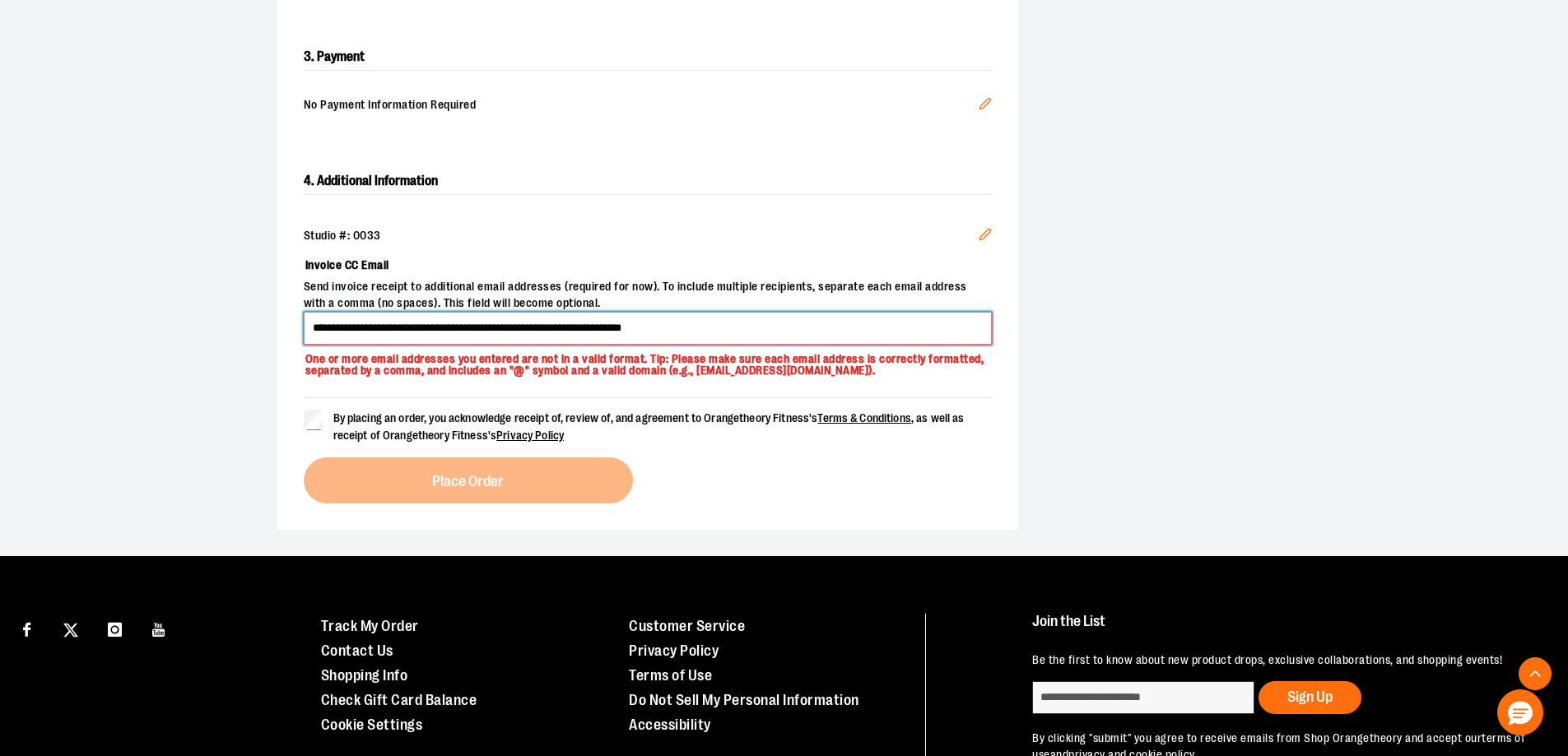
drag, startPoint x: 547, startPoint y: 331, endPoint x: 840, endPoint y: 331, distance: 293.0
click at [840, 331] on input "**********" at bounding box center [647, 329] width 688 height 33
type input "**********"
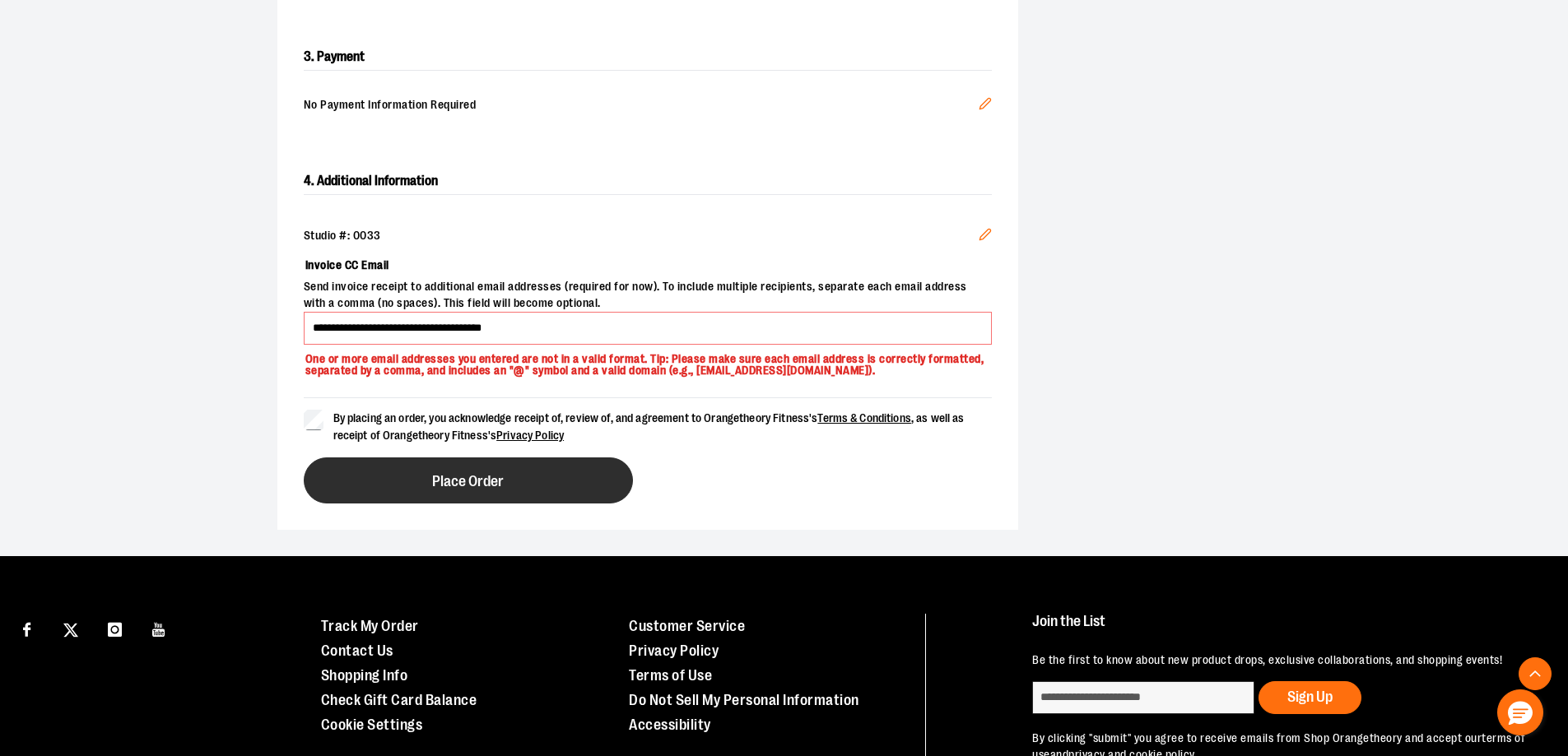
click at [371, 469] on button "Place Order" at bounding box center [469, 481] width 330 height 46
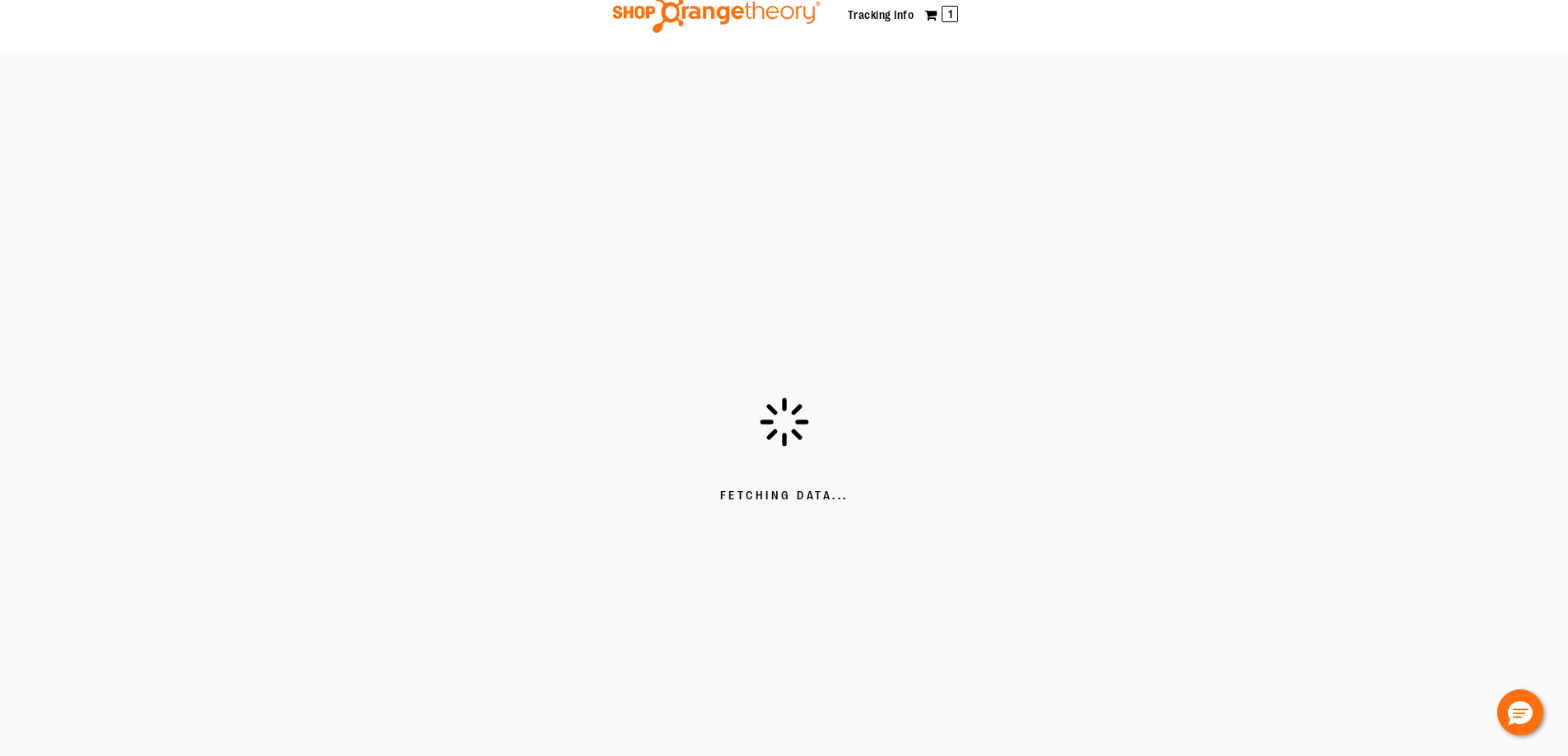
scroll to position [0, 0]
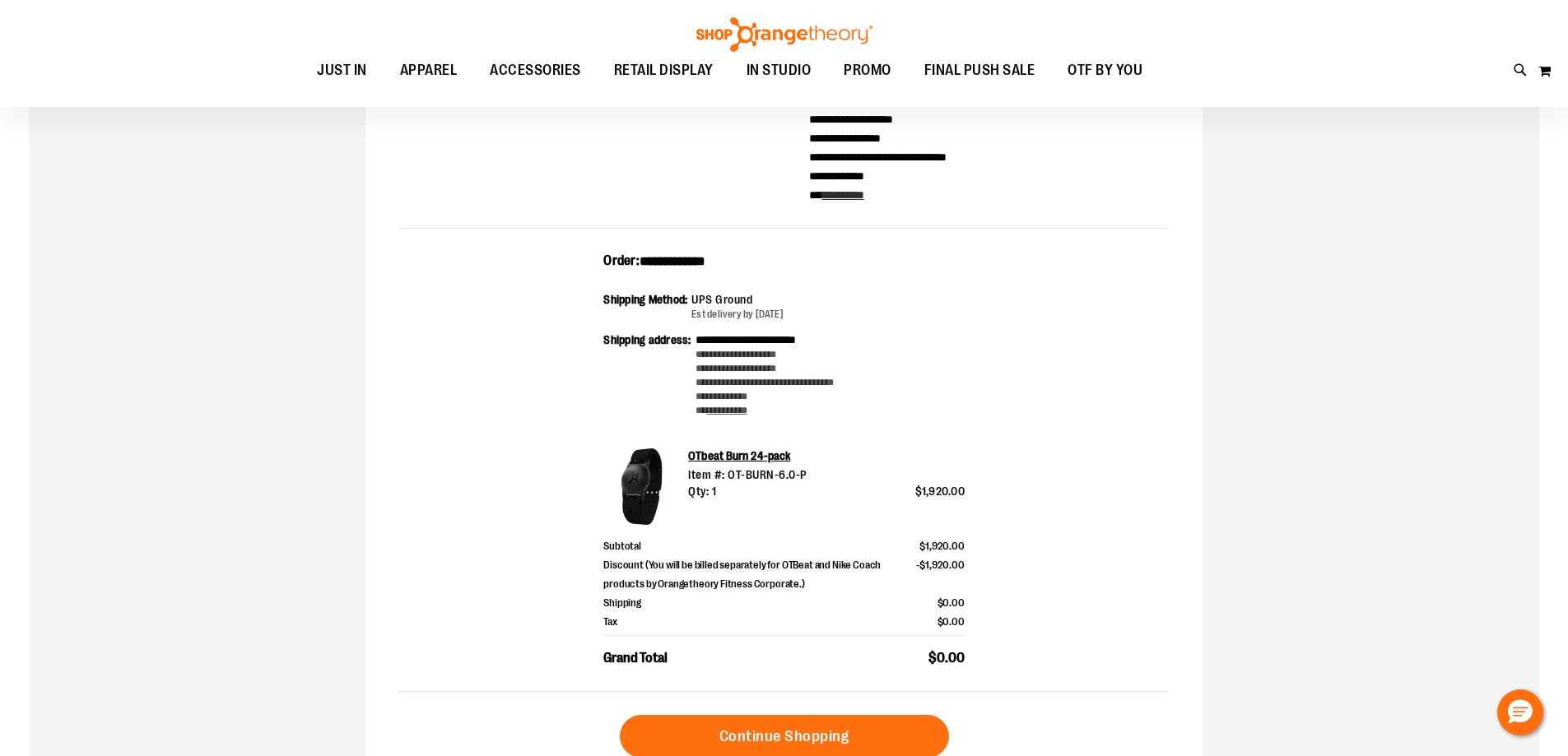
scroll to position [65, 0]
